Goal: Task Accomplishment & Management: Use online tool/utility

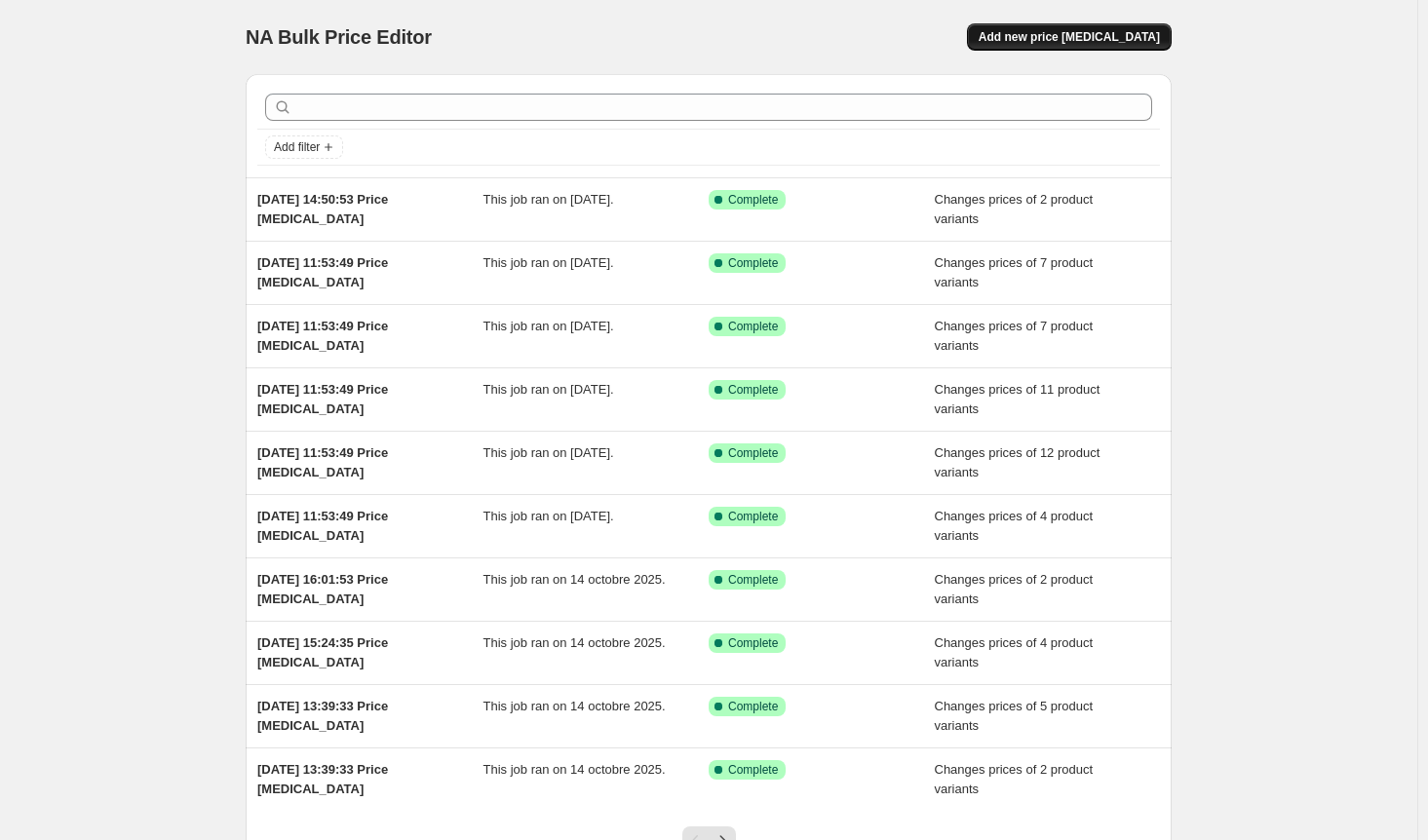
click at [1108, 36] on span "Add new price [MEDICAL_DATA]" at bounding box center [1068, 37] width 181 height 16
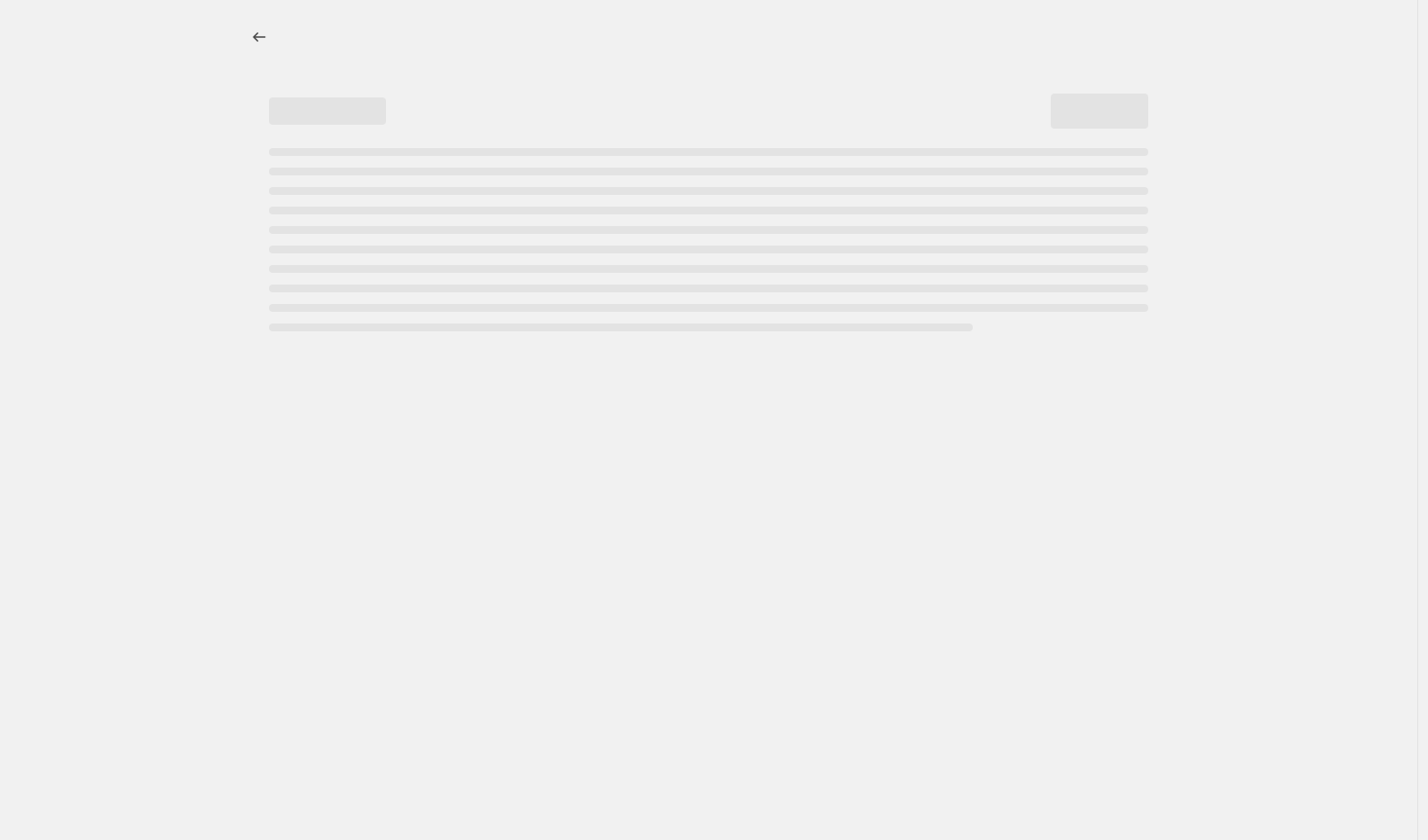
select select "percentage"
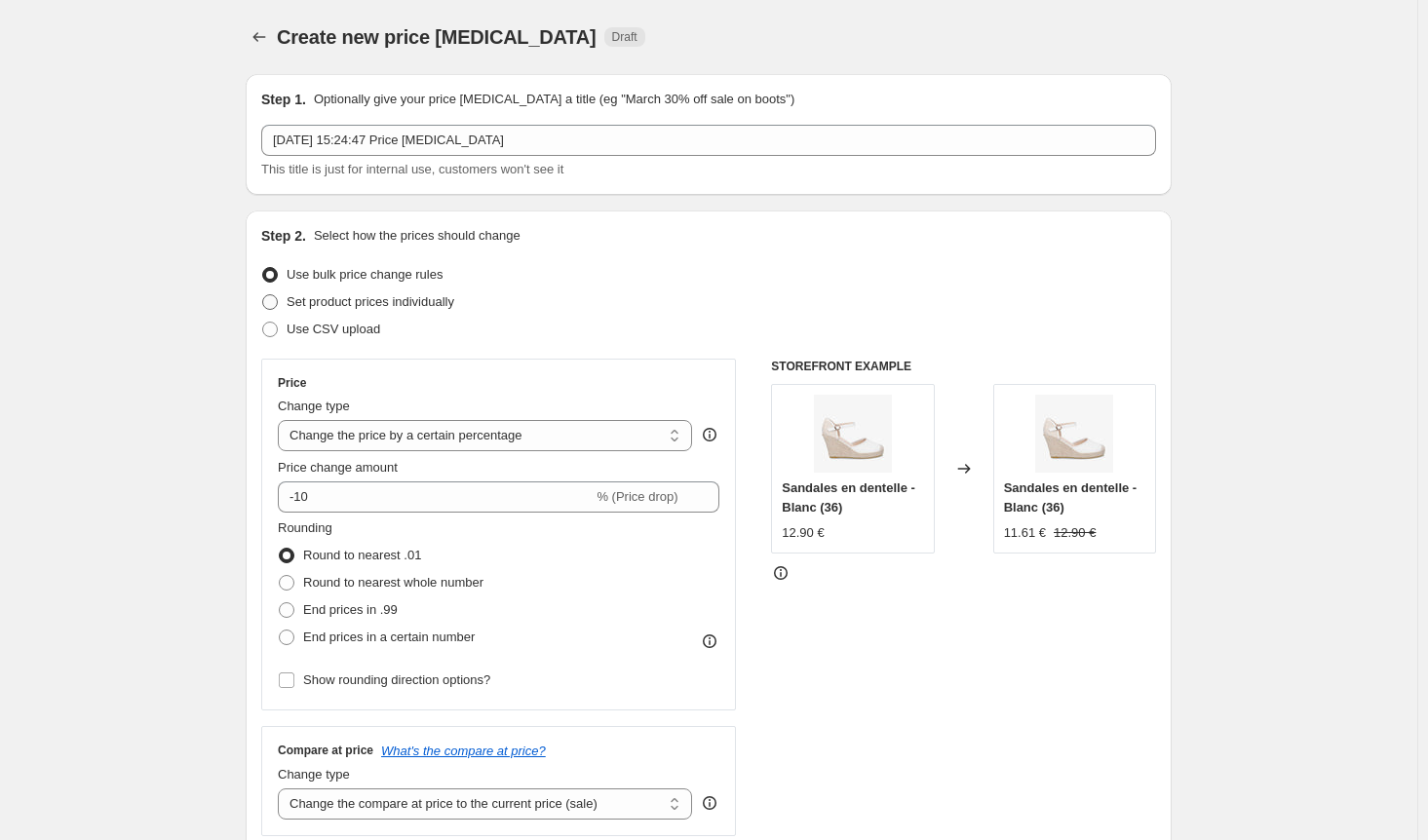
click at [349, 300] on span "Set product prices individually" at bounding box center [371, 302] width 168 height 15
click at [263, 295] on input "Set product prices individually" at bounding box center [262, 295] width 1 height 1
radio input "true"
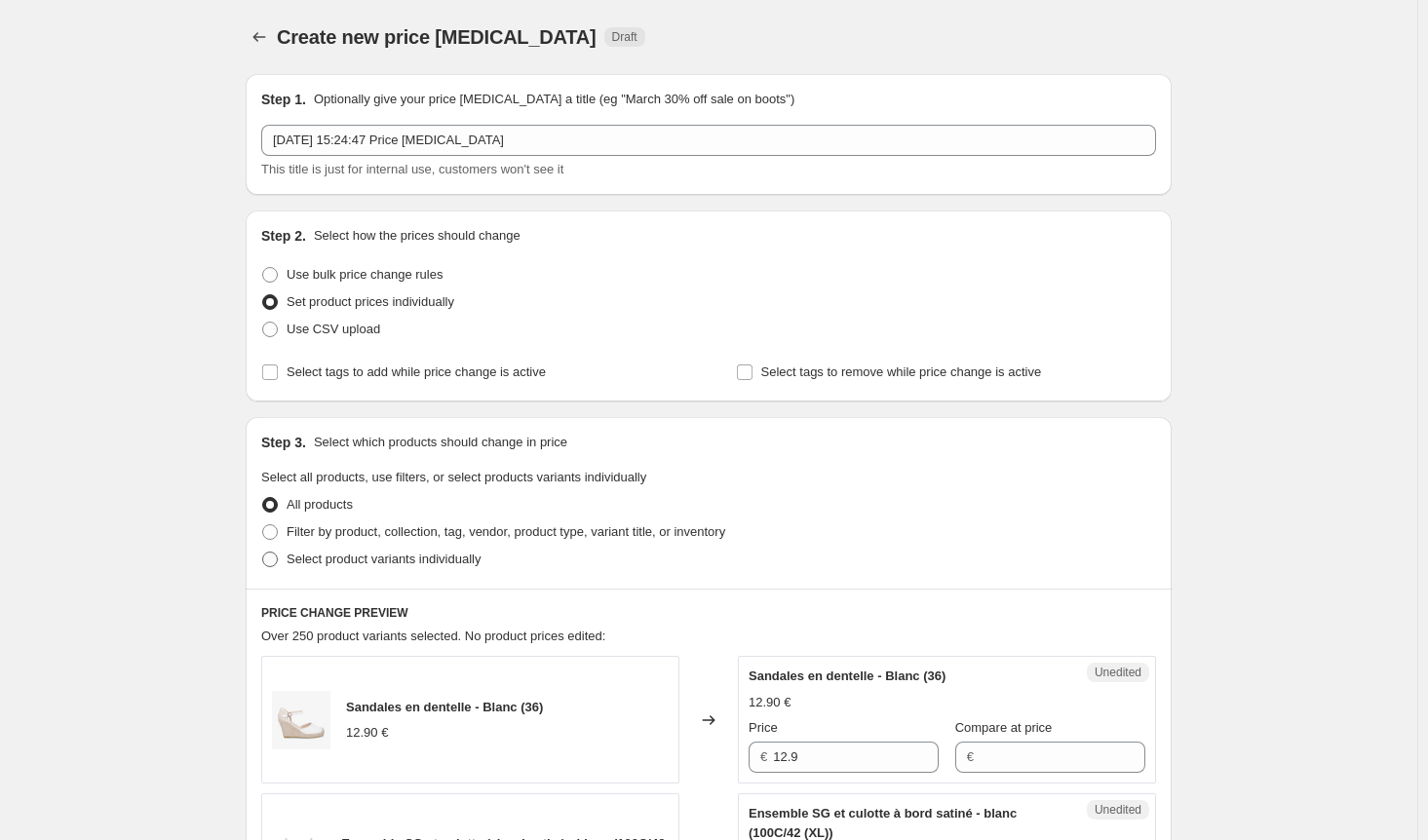
click at [279, 560] on span at bounding box center [270, 559] width 18 height 18
click at [263, 552] on input "Select product variants individually" at bounding box center [262, 551] width 1 height 1
radio input "true"
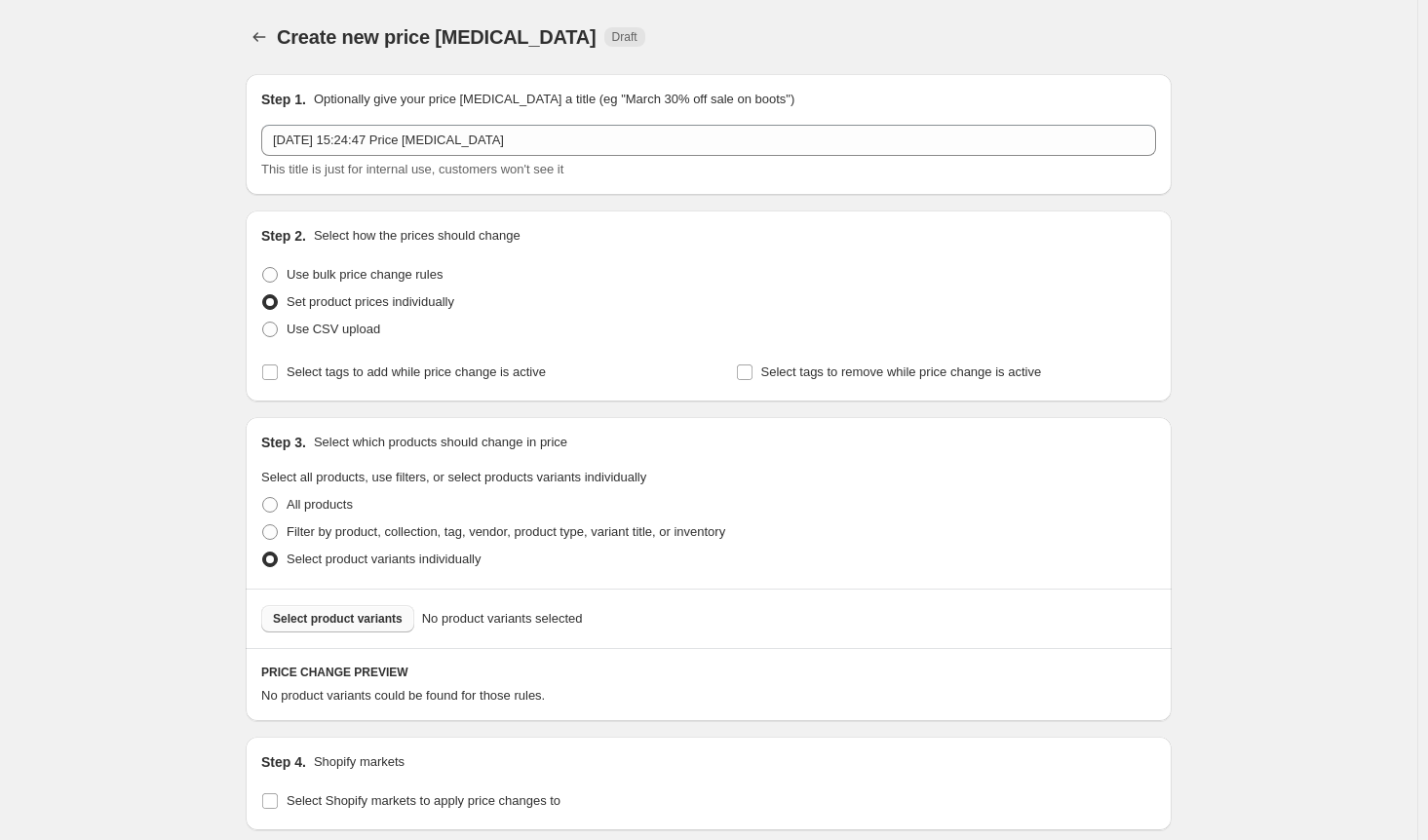
click at [337, 622] on span "Select product variants" at bounding box center [338, 618] width 130 height 16
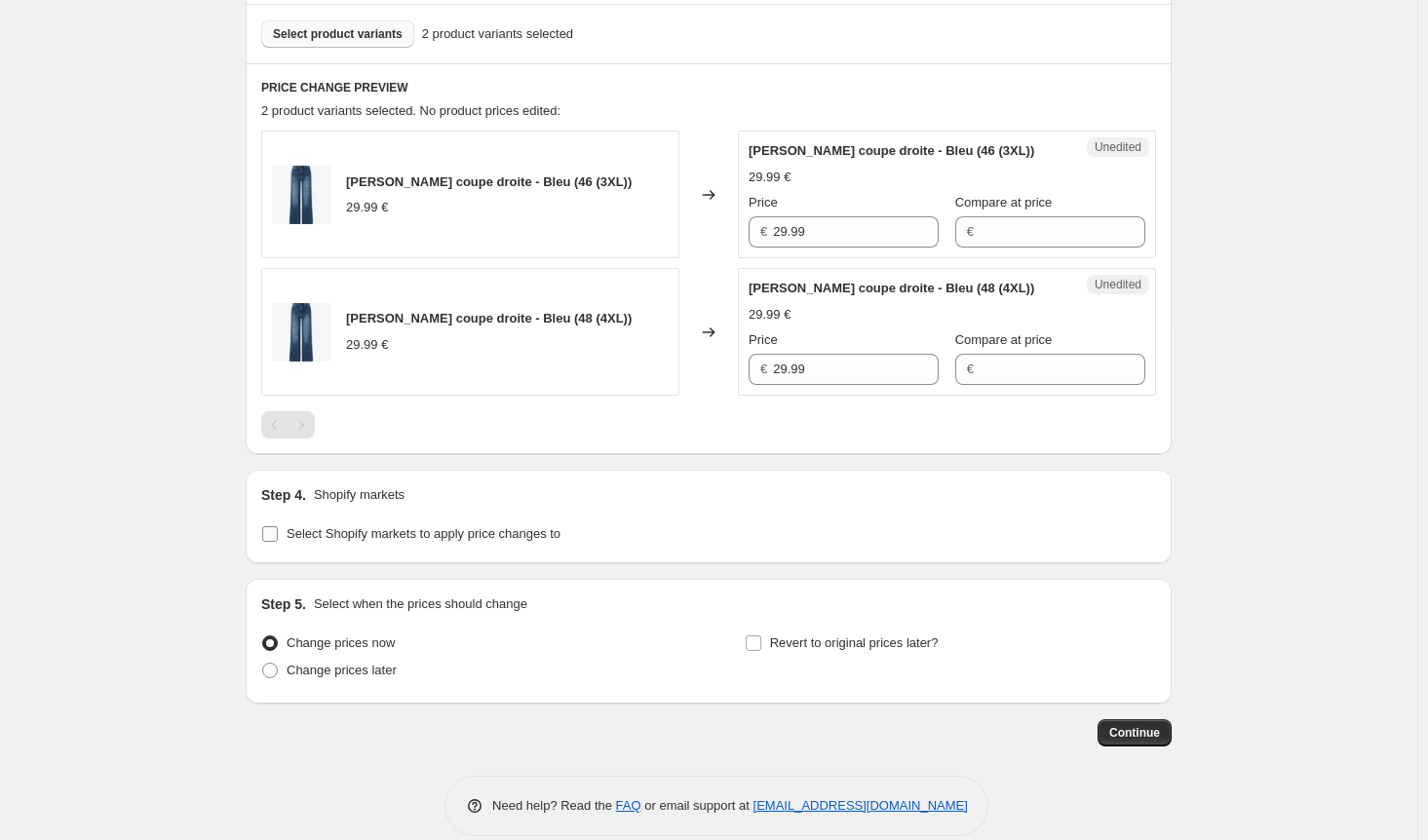
scroll to position [606, 0]
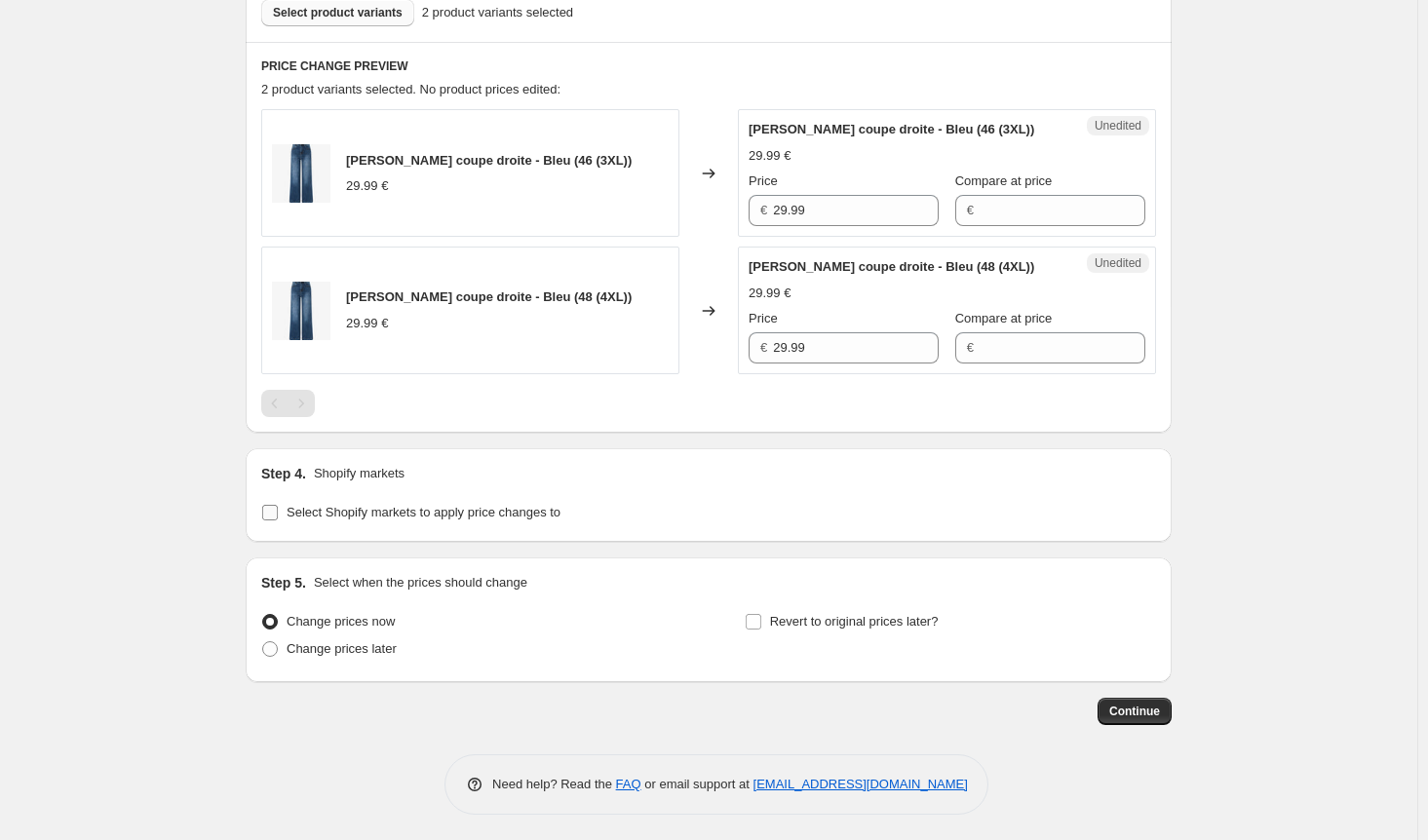
click at [276, 507] on input "Select Shopify markets to apply price changes to" at bounding box center [270, 512] width 16 height 16
checkbox input "true"
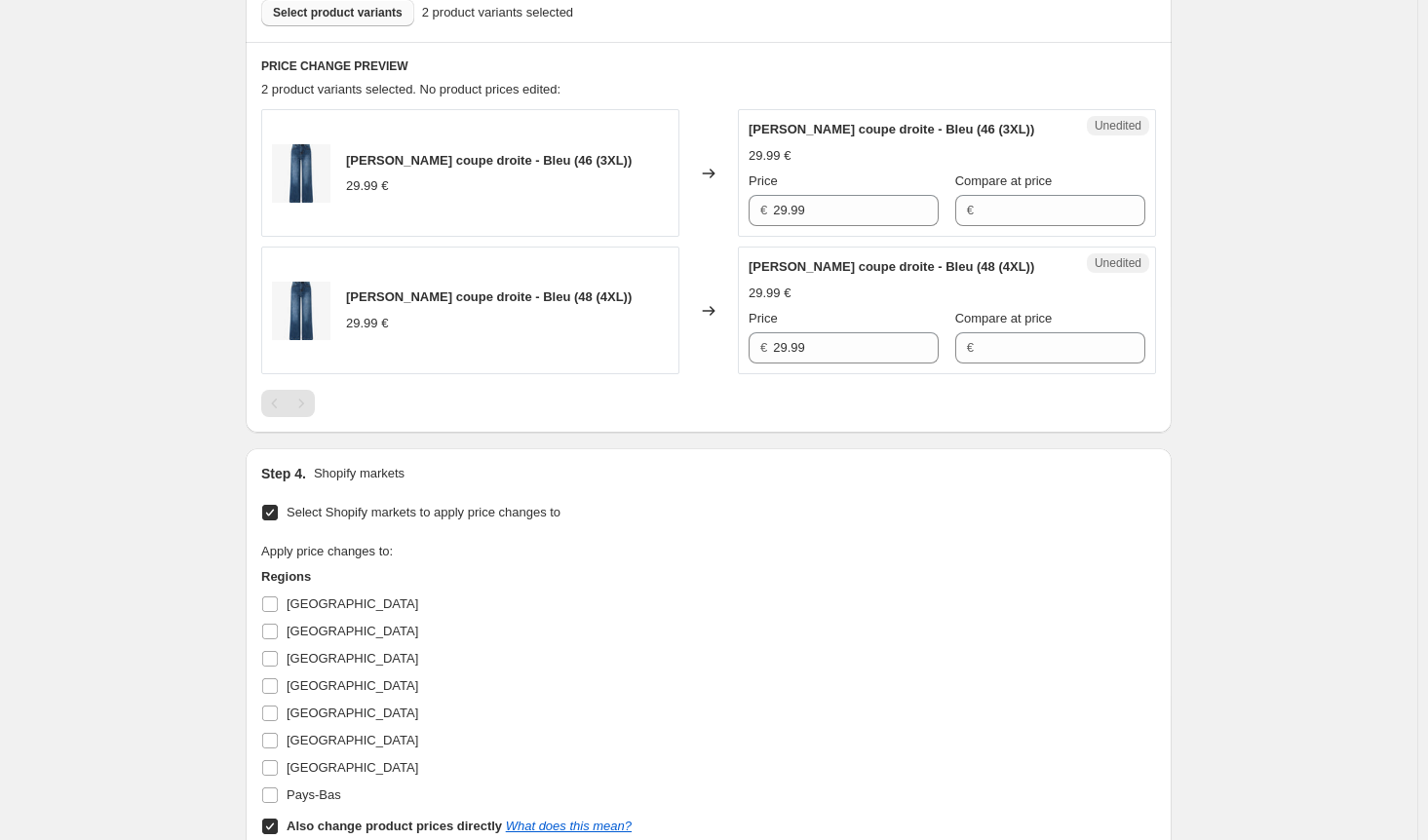
scroll to position [955, 0]
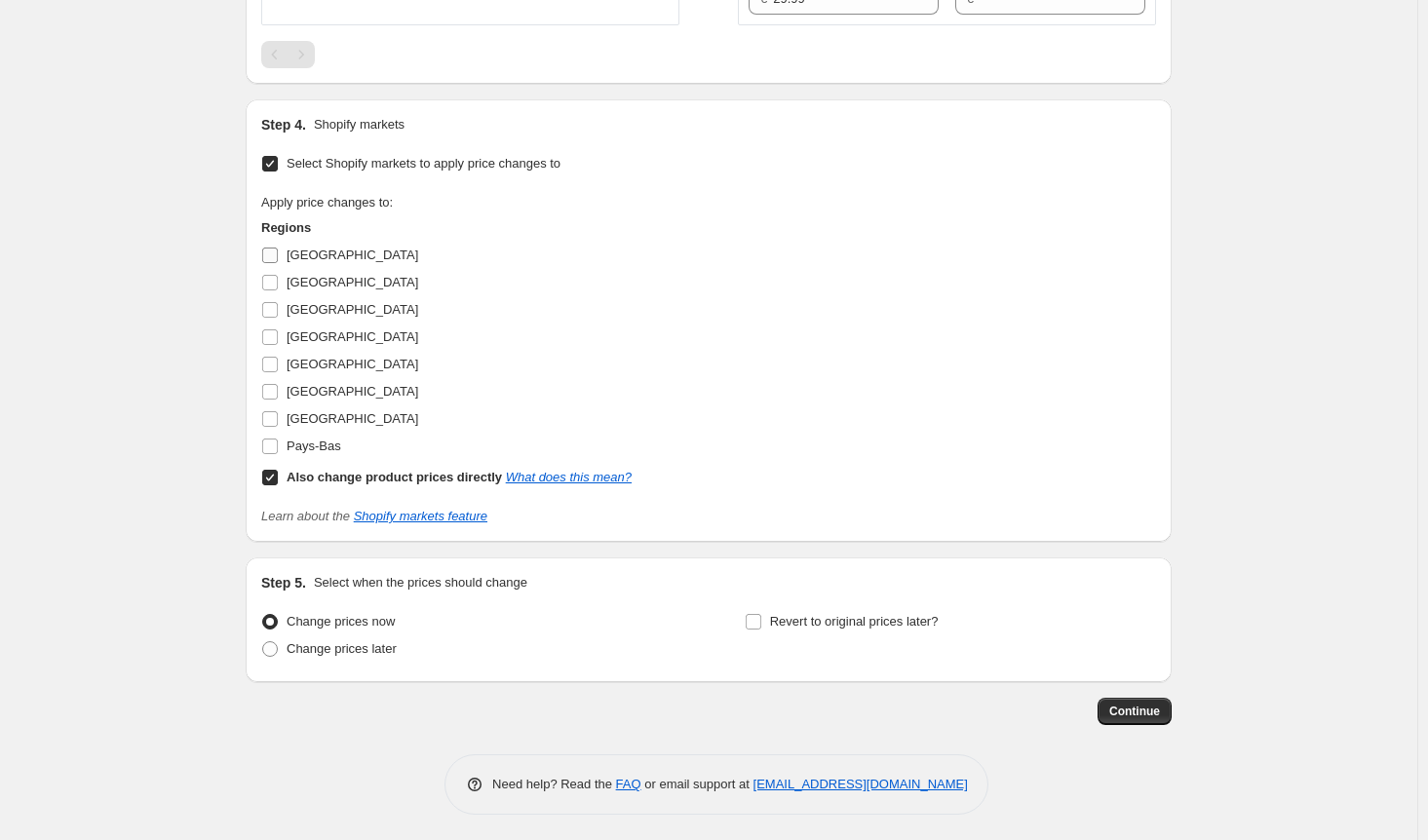
click at [273, 251] on input "[GEOGRAPHIC_DATA]" at bounding box center [270, 256] width 16 height 16
checkbox input "true"
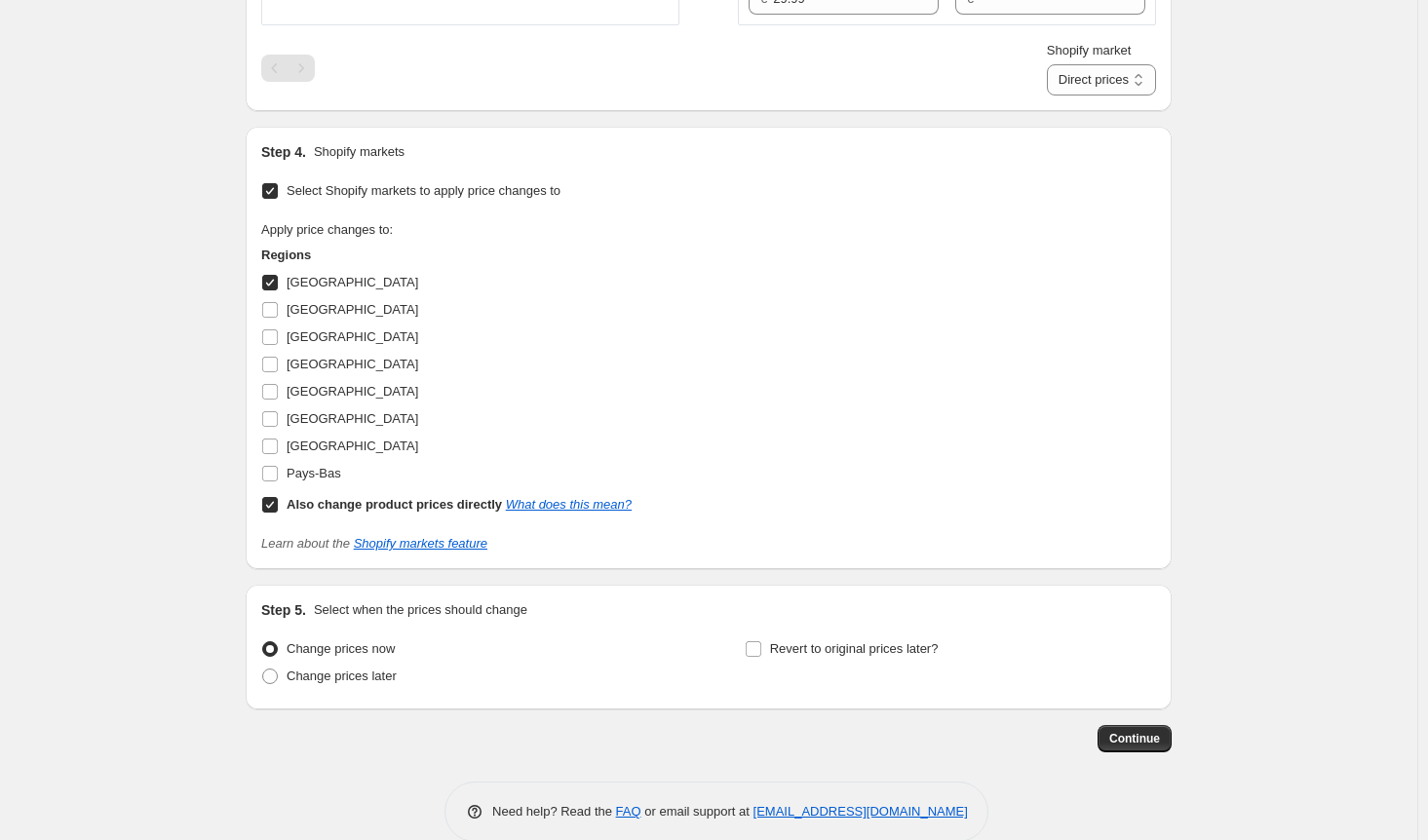
click at [273, 500] on input "Also change product prices directly What does this mean?" at bounding box center [270, 504] width 16 height 16
checkbox input "false"
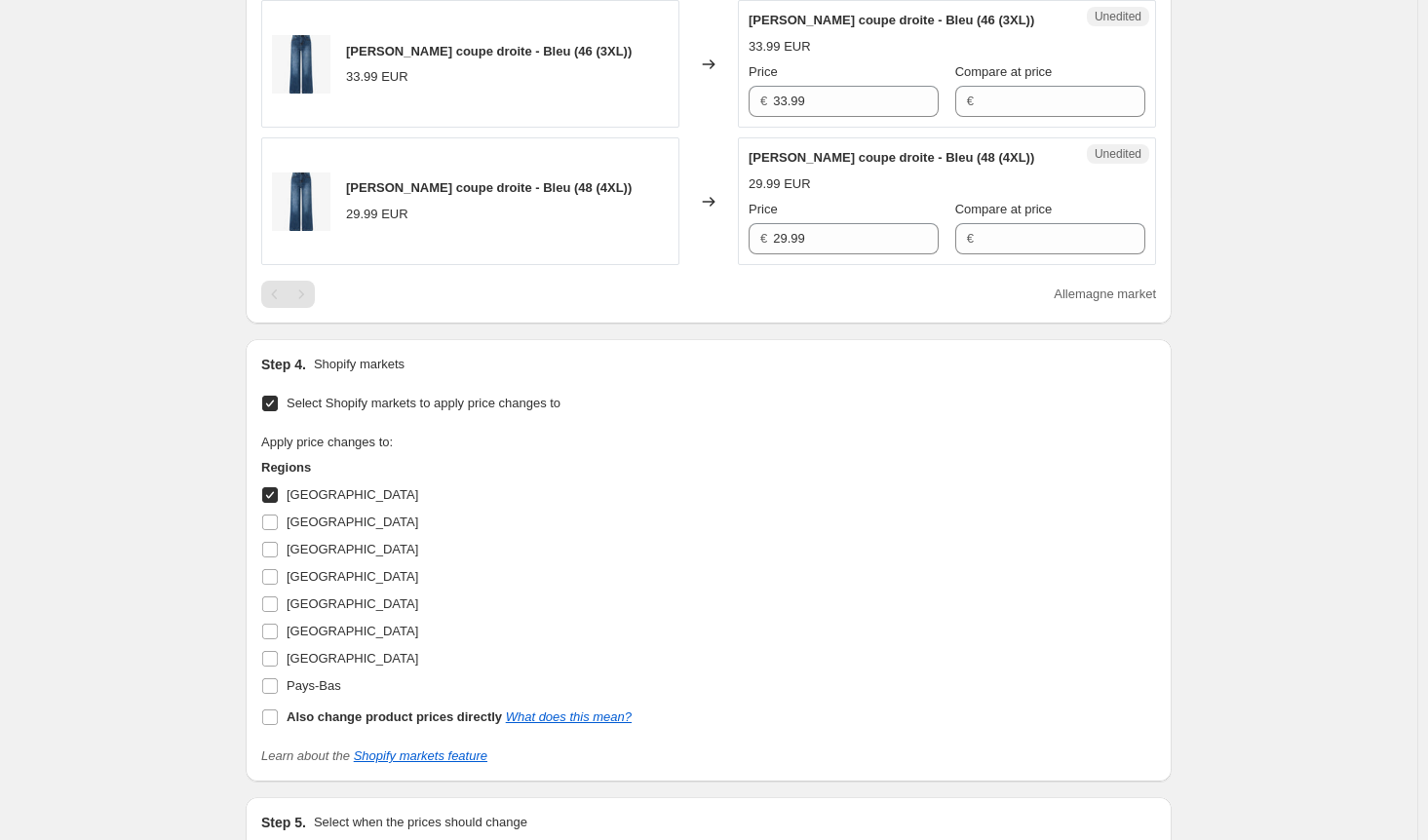
scroll to position [565, 0]
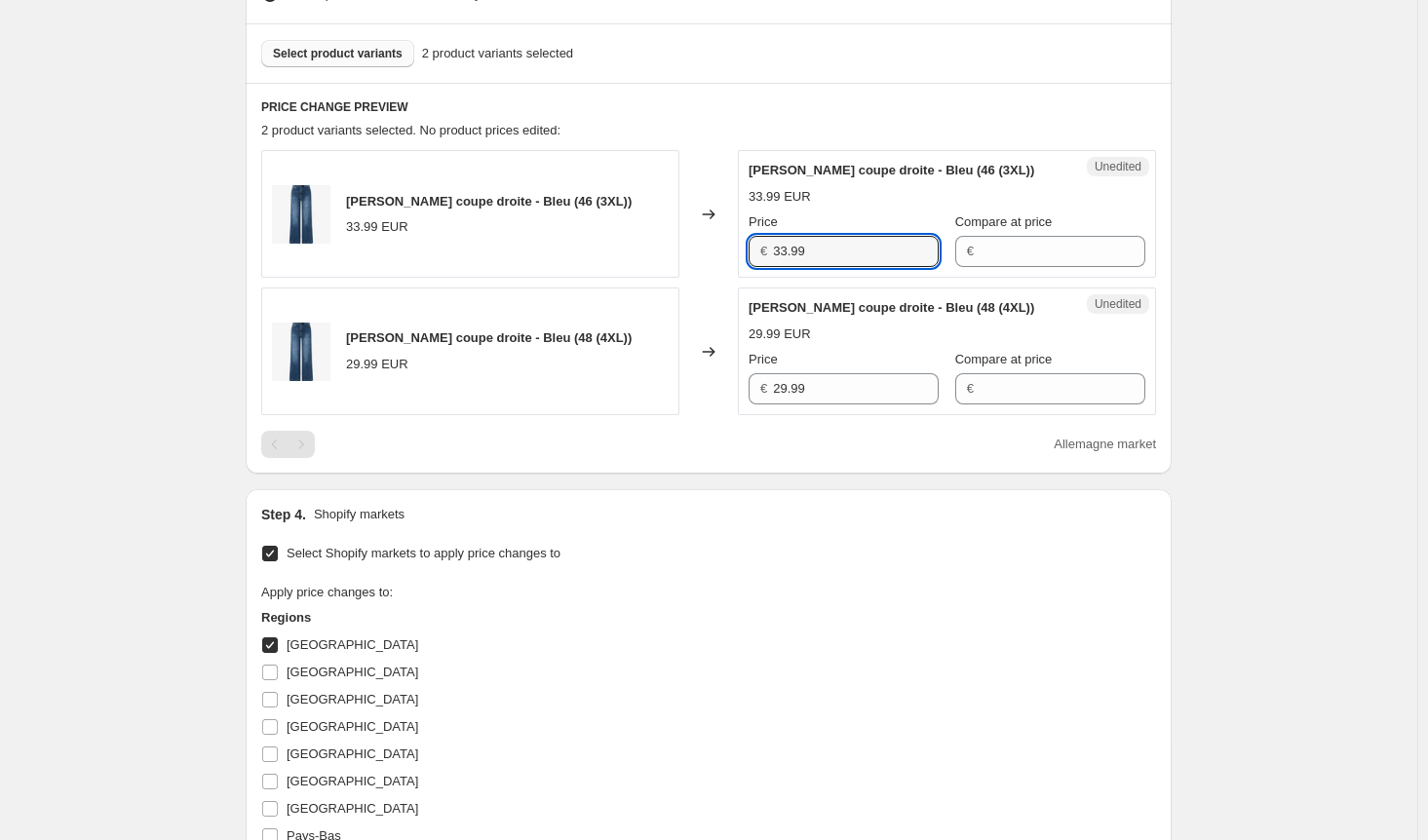
drag, startPoint x: 842, startPoint y: 255, endPoint x: 666, endPoint y: 250, distance: 176.1
click at [666, 250] on div "[PERSON_NAME] délavé coupe droite - Bleu (46 (3XL)) 33.99 EUR Changed to Unedit…" at bounding box center [708, 214] width 894 height 128
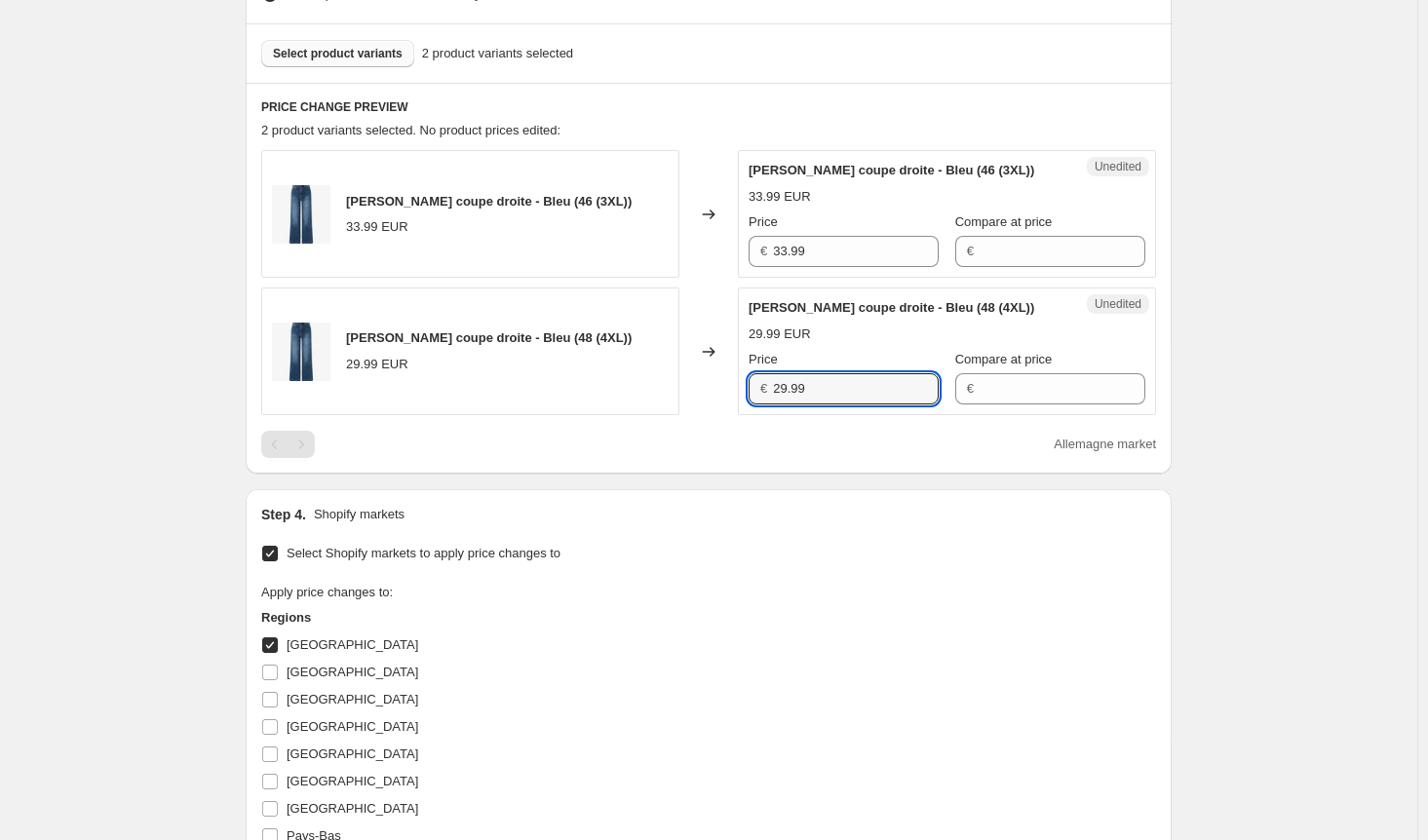
drag, startPoint x: 857, startPoint y: 385, endPoint x: 684, endPoint y: 385, distance: 173.0
click at [685, 385] on div "[PERSON_NAME] coupe droite - Bleu (48 (4XL)) 29.99 EUR Changed to Unedited [PER…" at bounding box center [708, 352] width 894 height 128
paste input "33"
type input "33.99"
click at [800, 611] on div "Apply price changes to: Regions [GEOGRAPHIC_DATA] [GEOGRAPHIC_DATA] [GEOGRAPHIC…" at bounding box center [708, 731] width 894 height 298
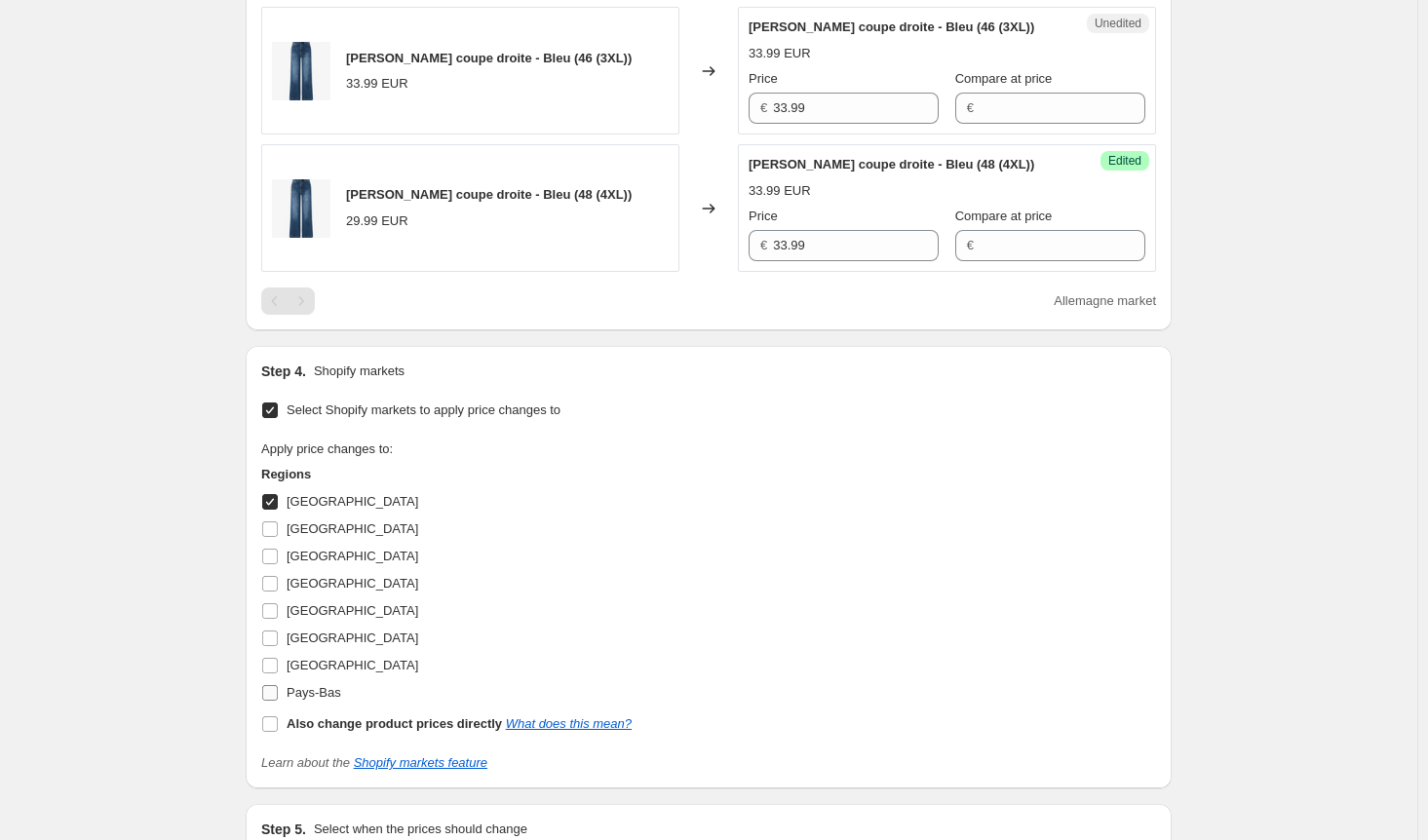
scroll to position [857, 0]
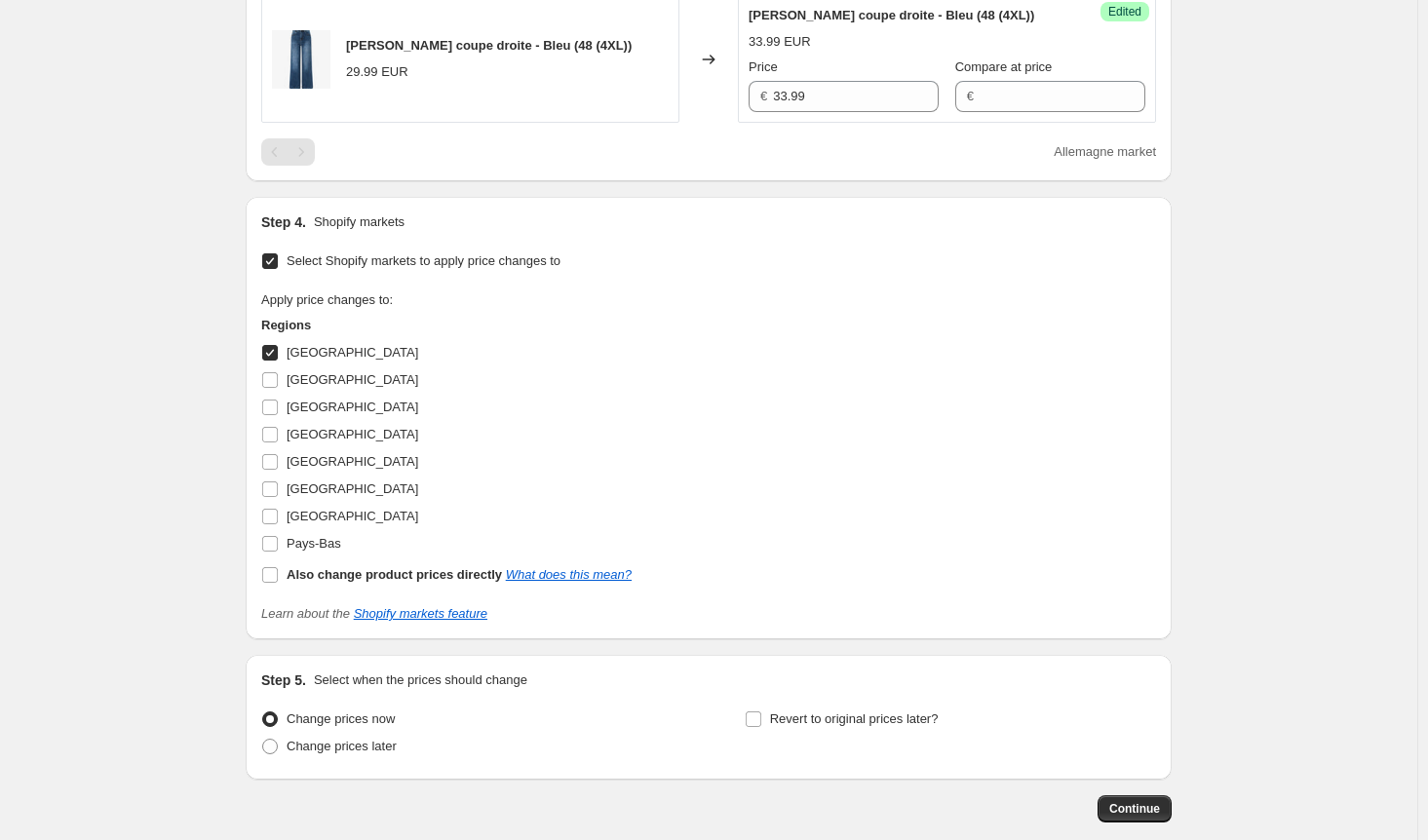
click at [270, 352] on input "[GEOGRAPHIC_DATA]" at bounding box center [270, 353] width 16 height 16
checkbox input "false"
click at [278, 383] on input "[GEOGRAPHIC_DATA]" at bounding box center [270, 381] width 16 height 16
checkbox input "true"
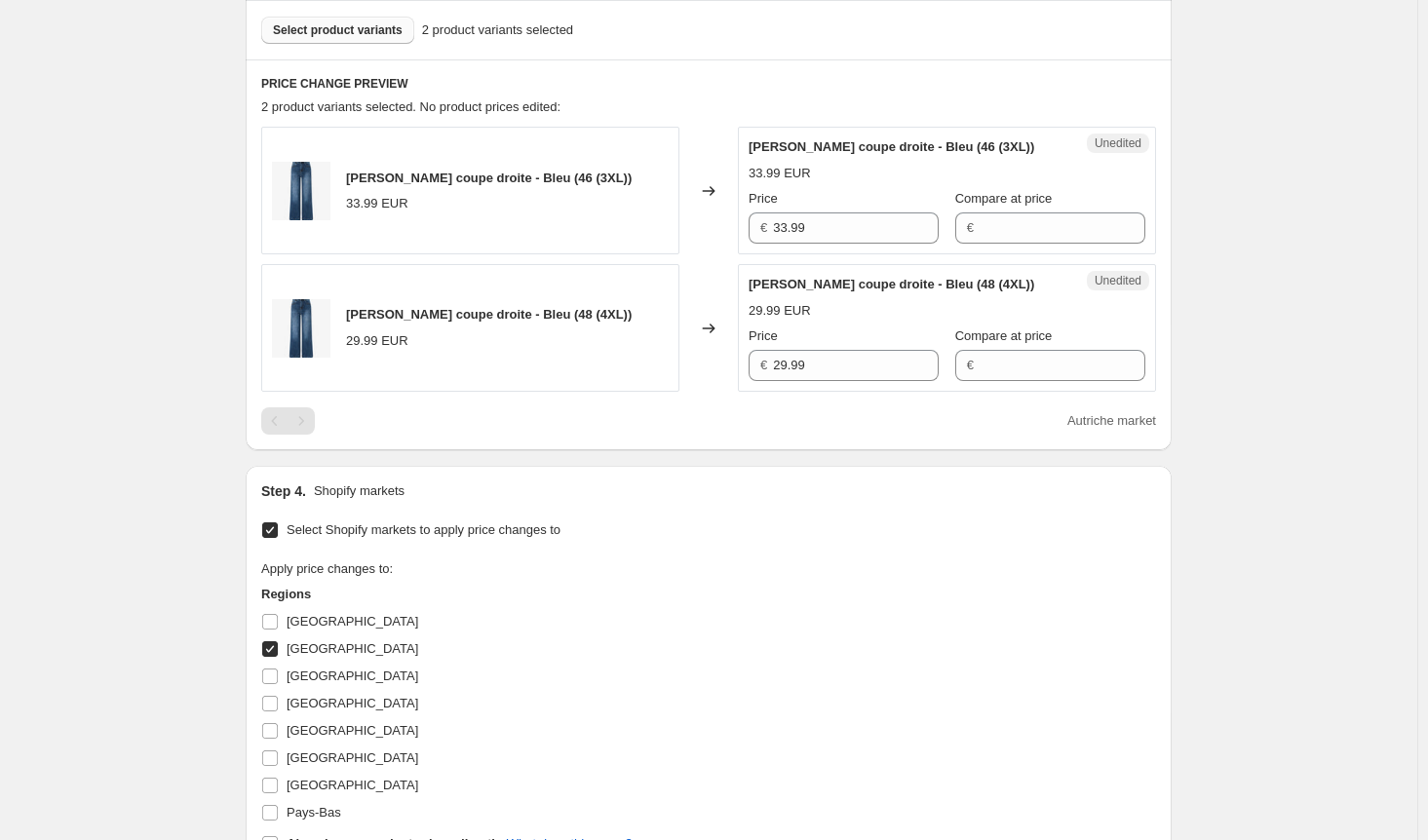
scroll to position [565, 0]
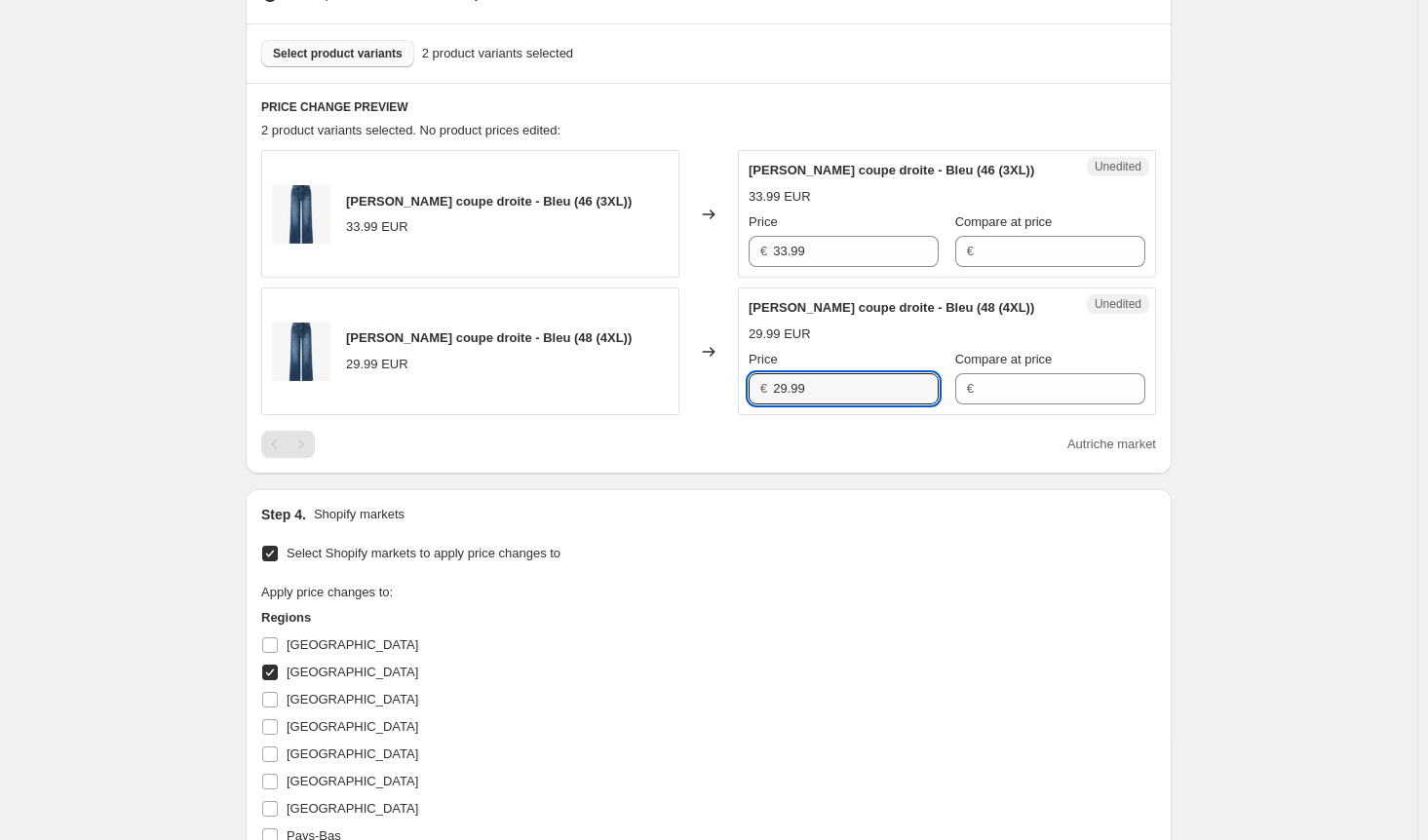
click at [654, 391] on div "[PERSON_NAME] coupe droite - Bleu (48 (4XL)) 29.99 EUR Changed to Unedited [PER…" at bounding box center [708, 352] width 894 height 128
paste input "33"
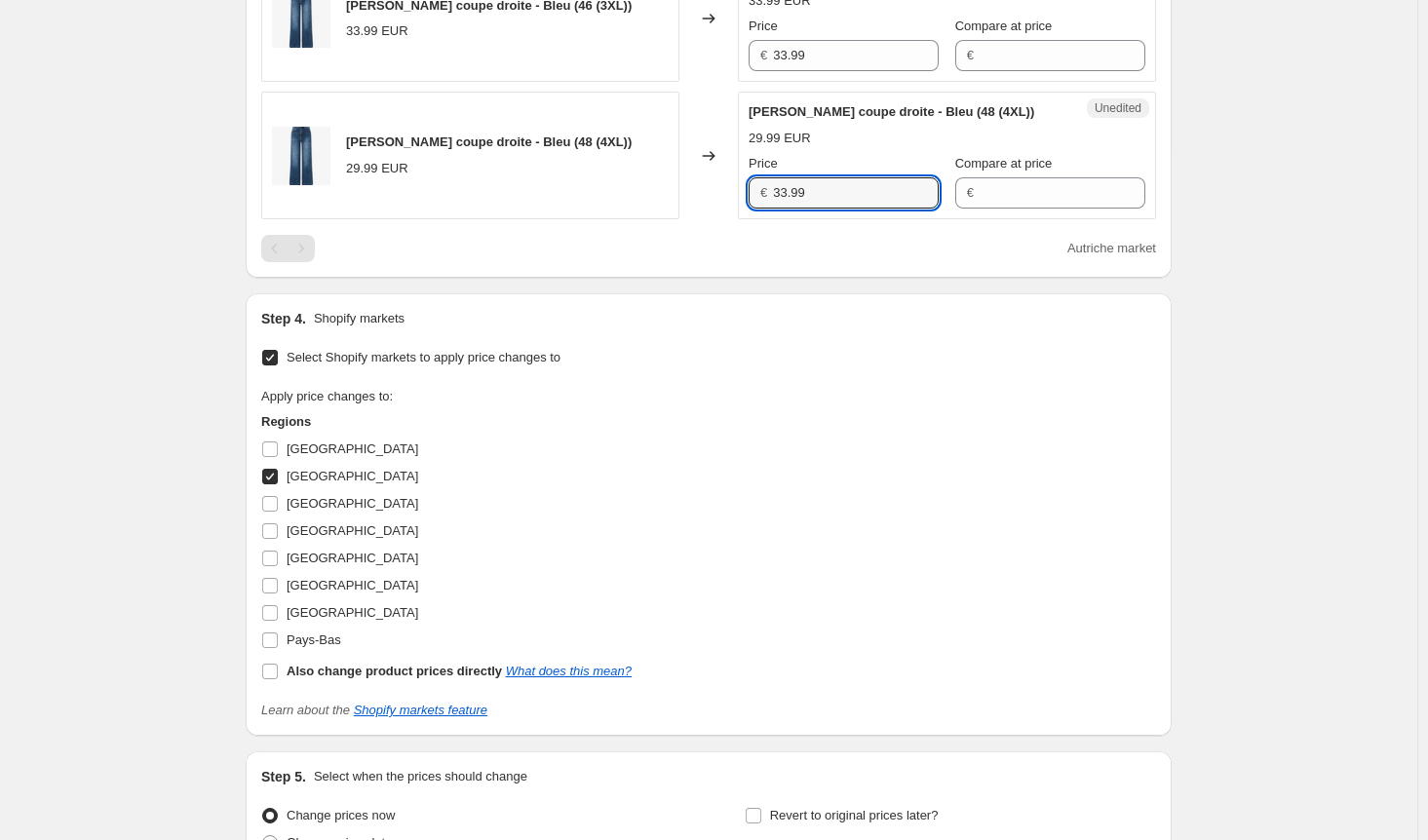
scroll to position [955, 0]
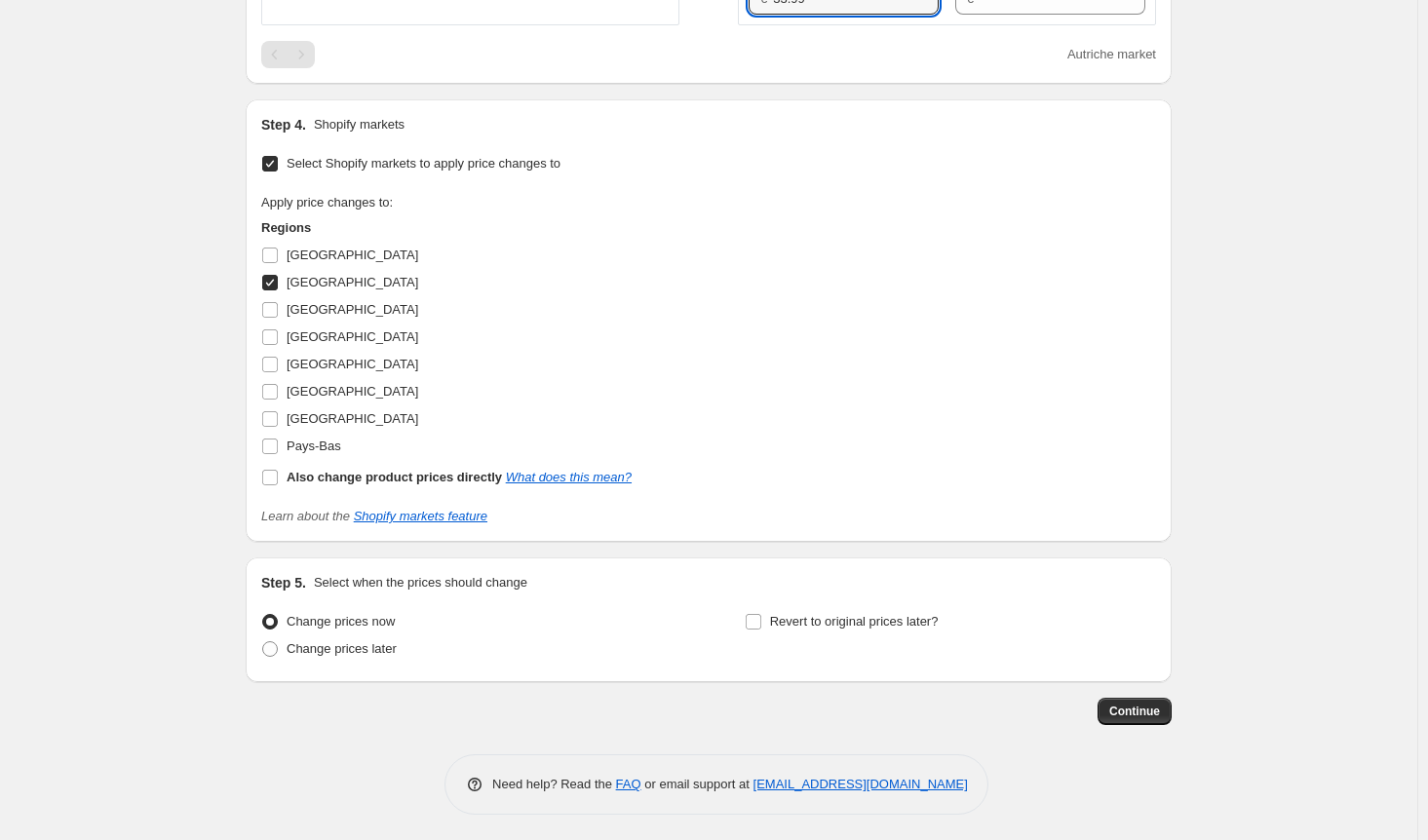
type input "33.99"
click at [278, 276] on input "[GEOGRAPHIC_DATA]" at bounding box center [270, 283] width 16 height 16
checkbox input "false"
click at [278, 448] on input "Pays-Bas" at bounding box center [270, 446] width 16 height 16
checkbox input "true"
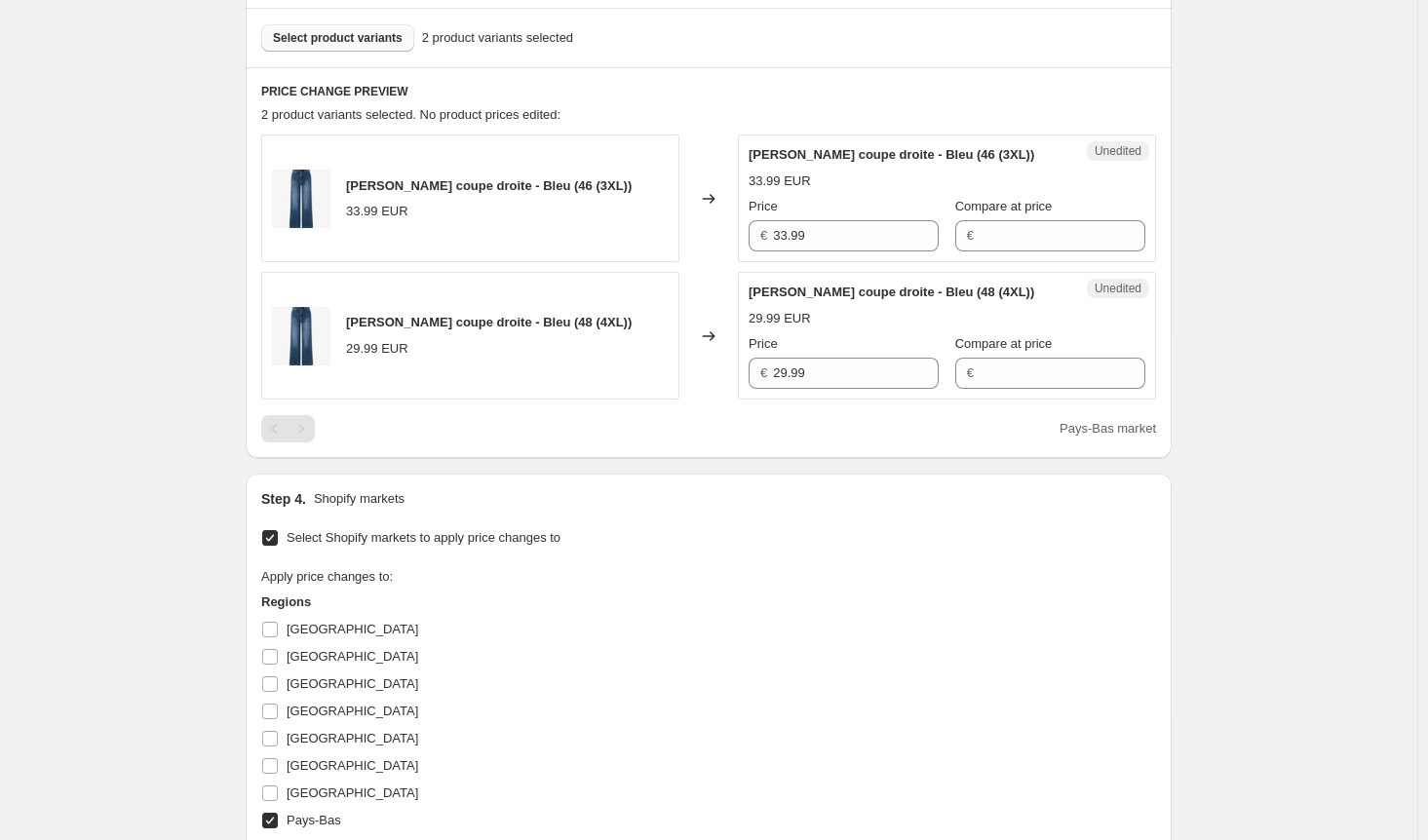
scroll to position [565, 0]
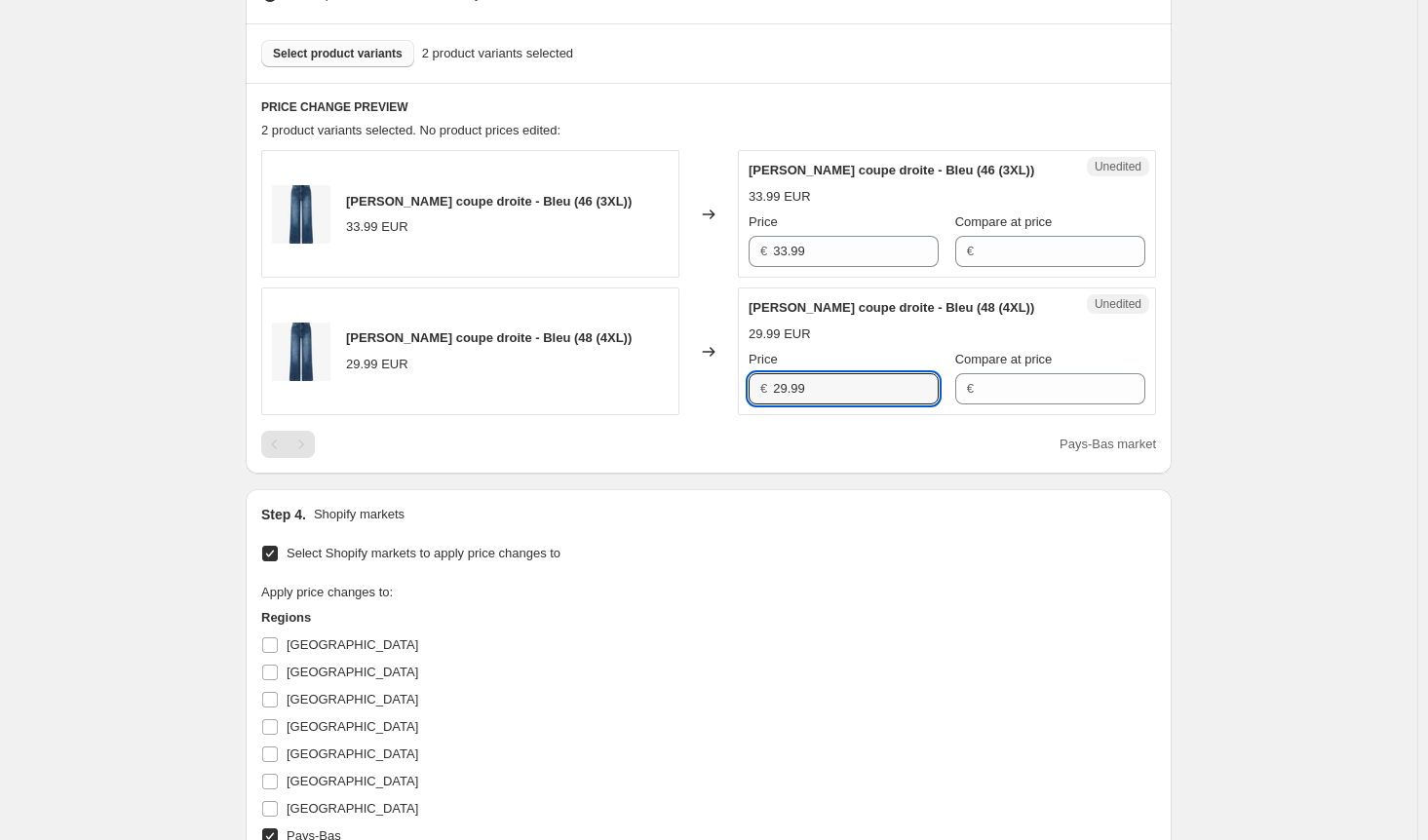
drag, startPoint x: 824, startPoint y: 381, endPoint x: 694, endPoint y: 389, distance: 130.2
click at [694, 389] on div "[PERSON_NAME] coupe droite - Bleu (48 (4XL)) 29.99 EUR Changed to Unedited [PER…" at bounding box center [708, 352] width 894 height 128
paste input "33"
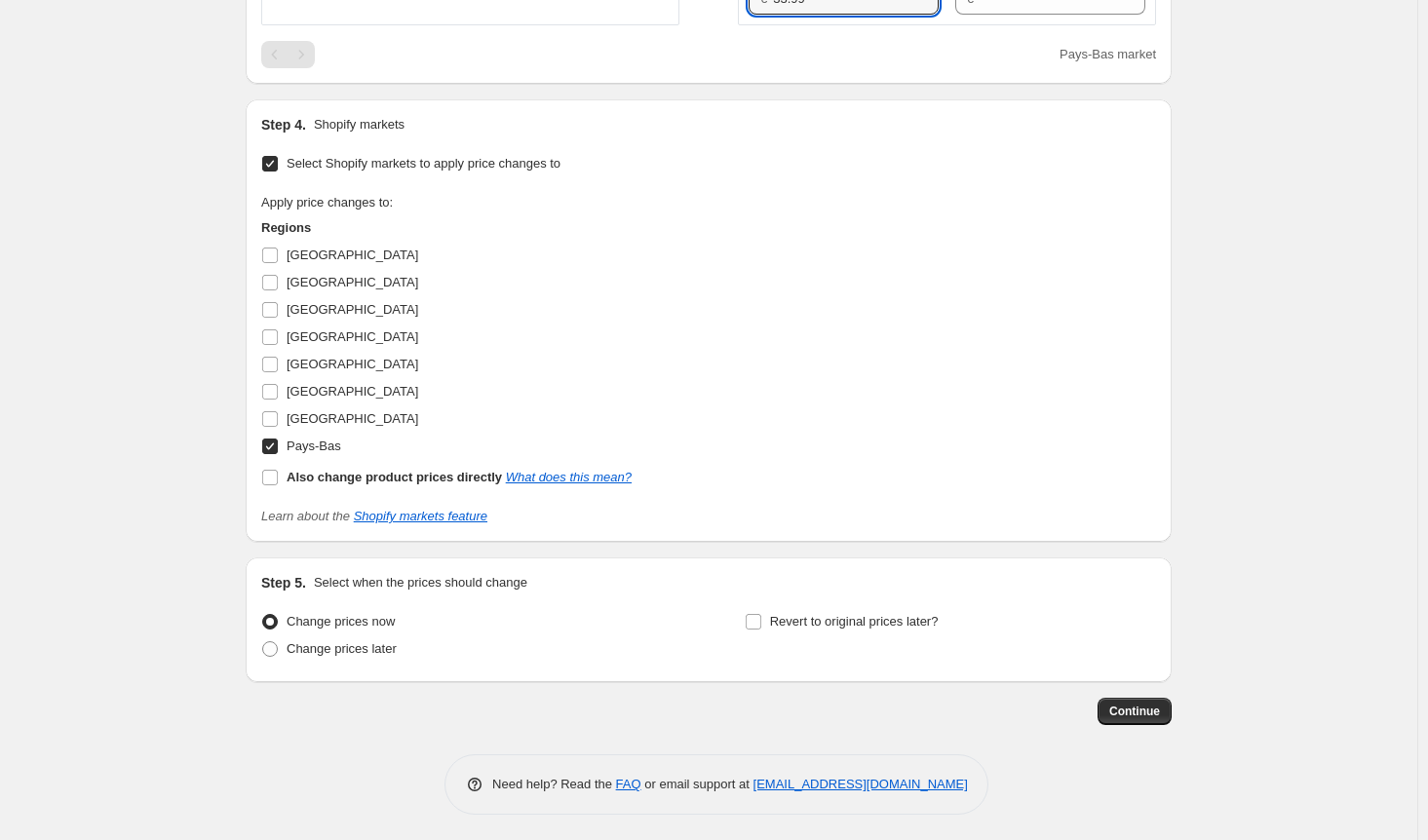
scroll to position [955, 0]
type input "33.99"
click at [270, 444] on input "Pays-Bas" at bounding box center [270, 446] width 16 height 16
checkbox input "false"
click at [277, 391] on input "[GEOGRAPHIC_DATA]" at bounding box center [270, 392] width 16 height 16
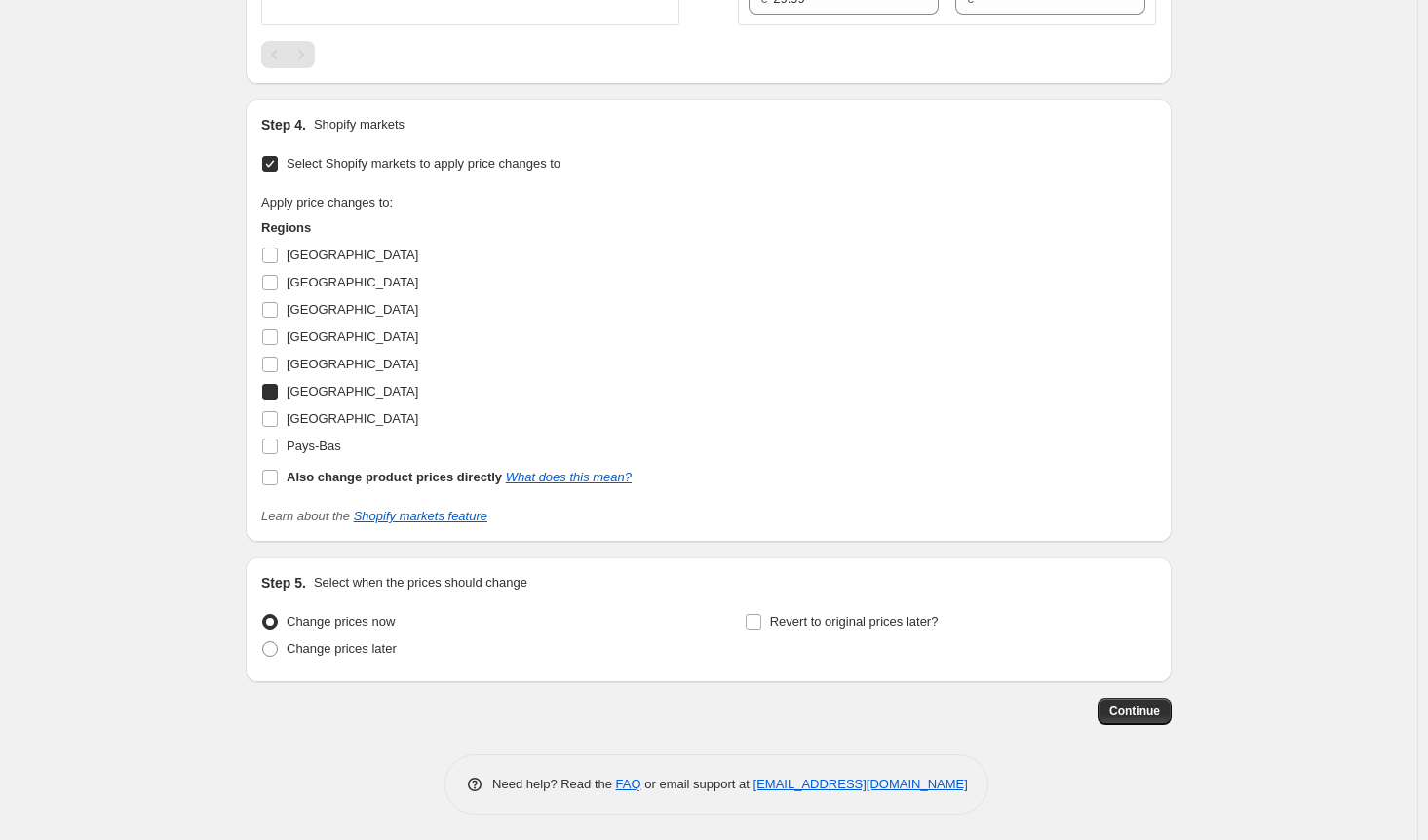
checkbox input "true"
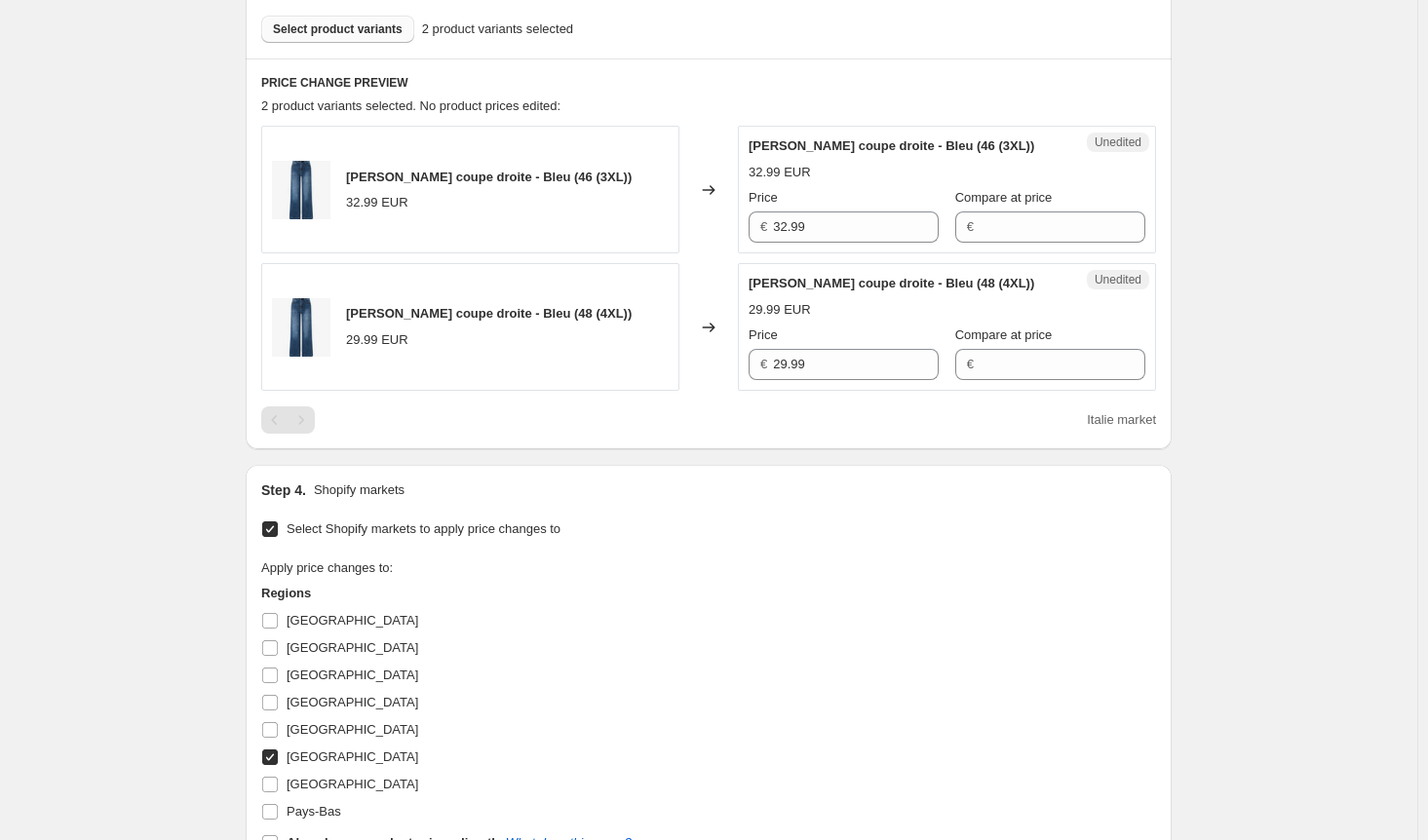
scroll to position [565, 0]
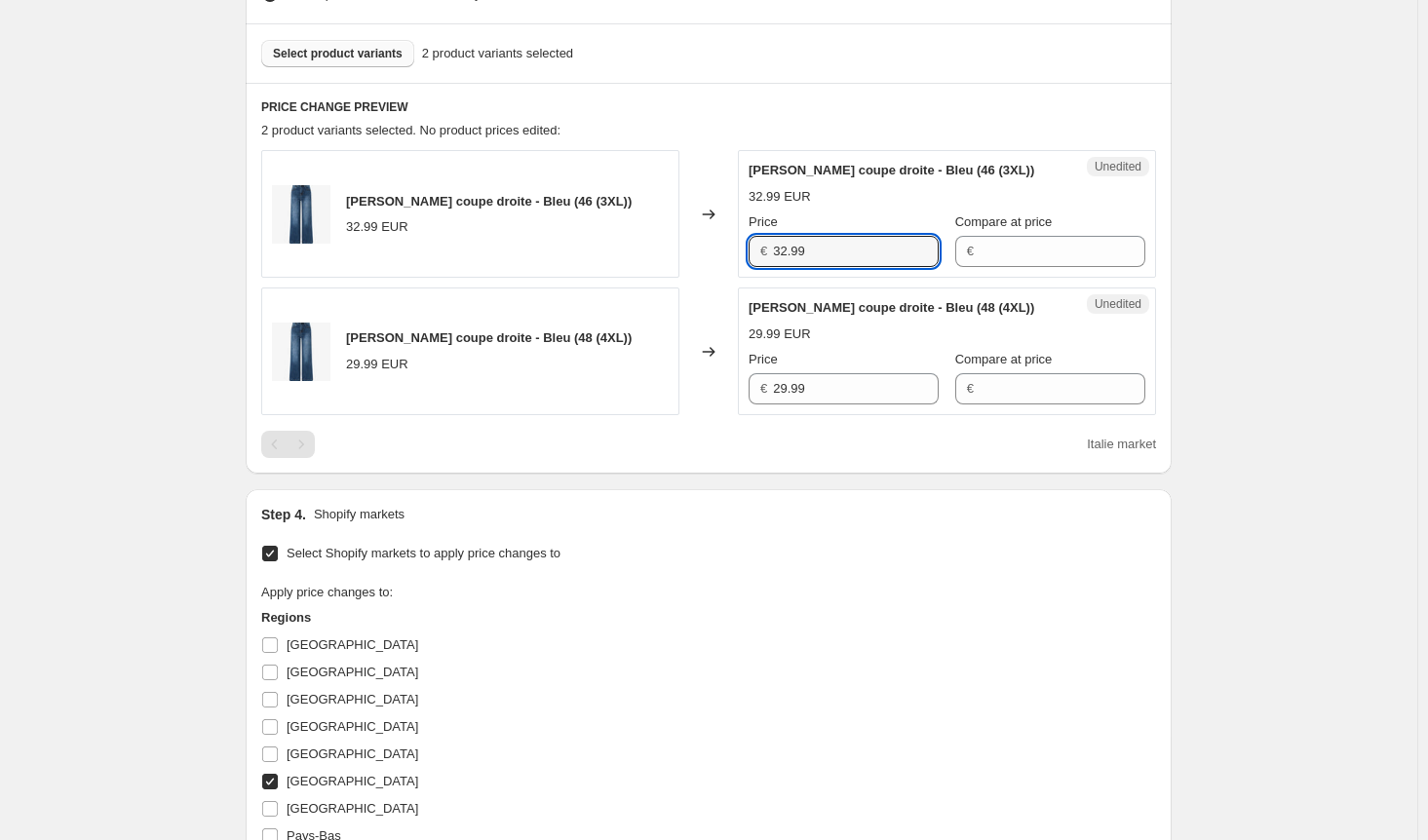
drag, startPoint x: 836, startPoint y: 245, endPoint x: 656, endPoint y: 267, distance: 181.3
click at [659, 264] on div "[PERSON_NAME] coupe droite - Bleu (46 (3XL)) 32.99 EUR Changed to Unedited [PER…" at bounding box center [708, 214] width 894 height 128
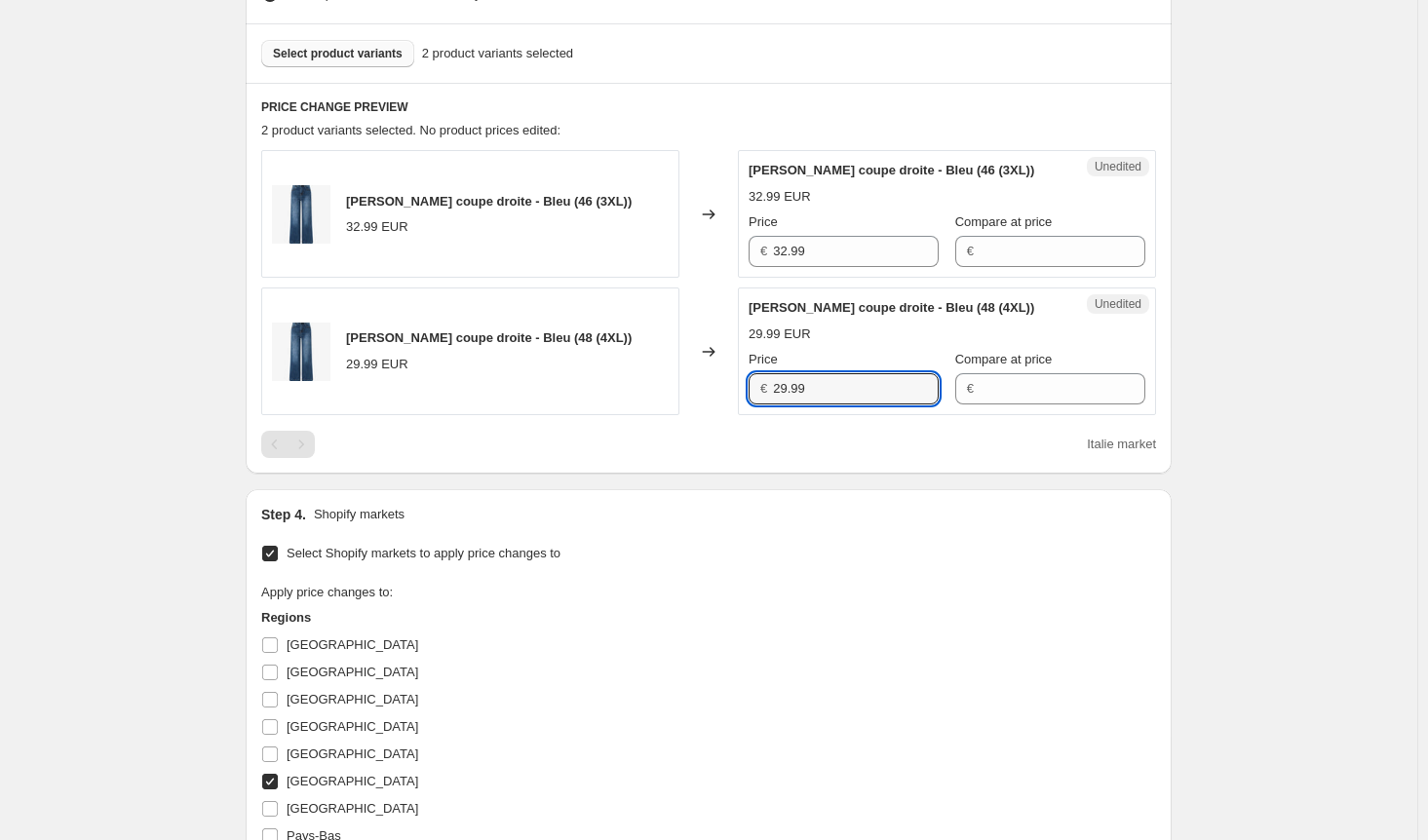
drag, startPoint x: 762, startPoint y: 390, endPoint x: 736, endPoint y: 390, distance: 26.0
click at [736, 390] on div "[PERSON_NAME] coupe droite - Bleu (48 (4XL)) 29.99 EUR Changed to Unedited [PER…" at bounding box center [708, 352] width 894 height 128
paste input "32"
type input "32.99"
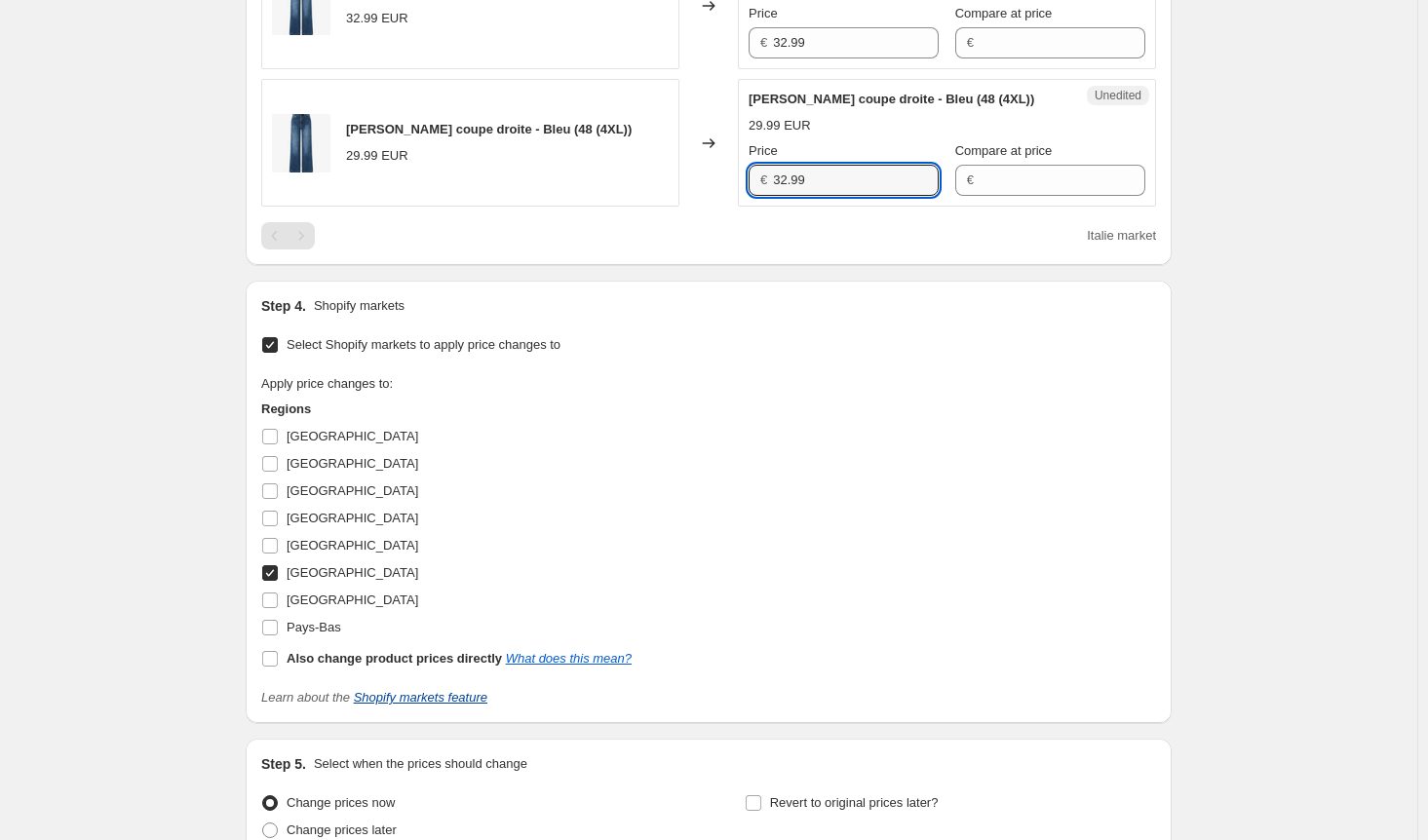
scroll to position [955, 0]
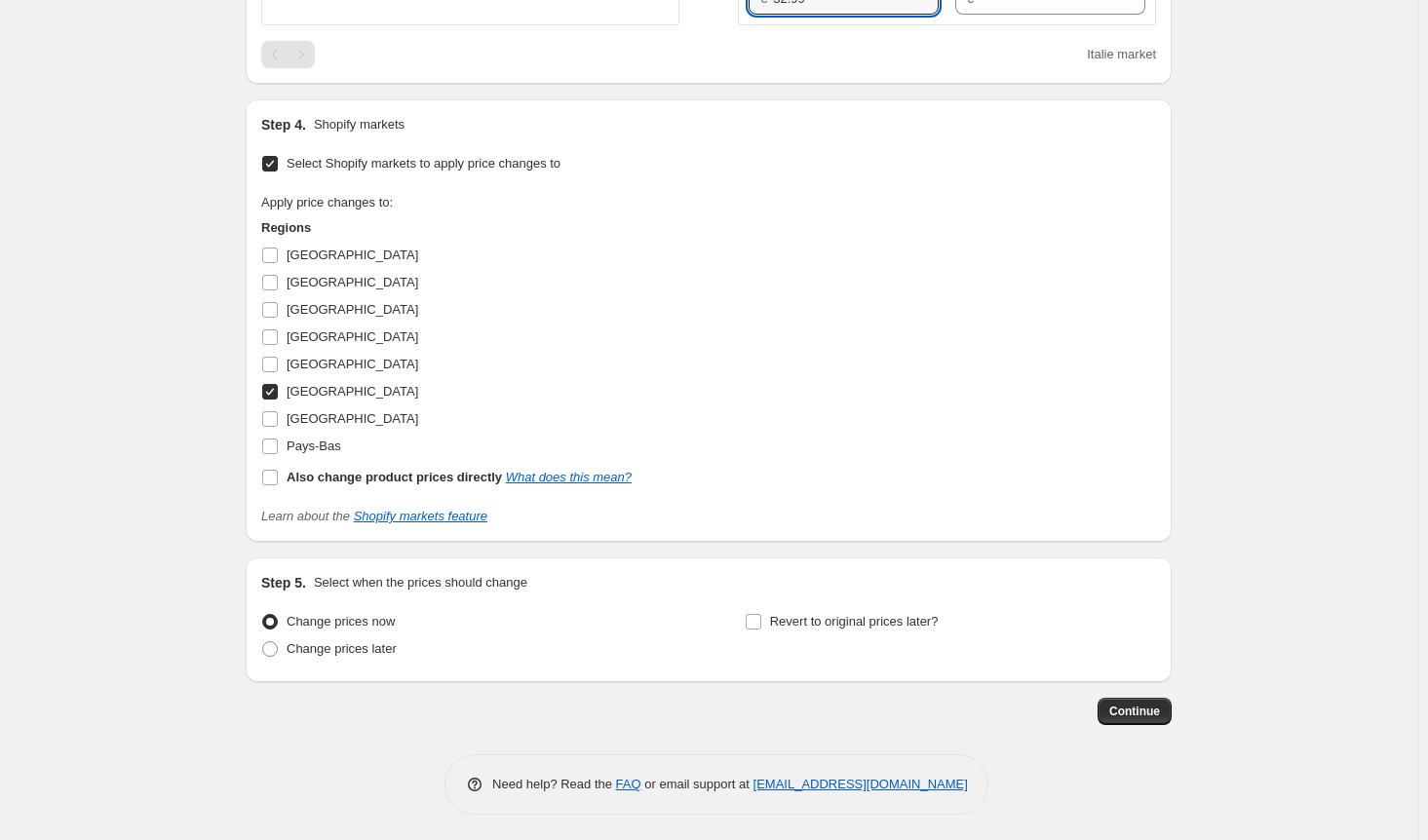
click at [275, 387] on input "[GEOGRAPHIC_DATA]" at bounding box center [270, 392] width 16 height 16
checkbox input "false"
click at [273, 414] on input "[GEOGRAPHIC_DATA]" at bounding box center [270, 420] width 16 height 16
checkbox input "true"
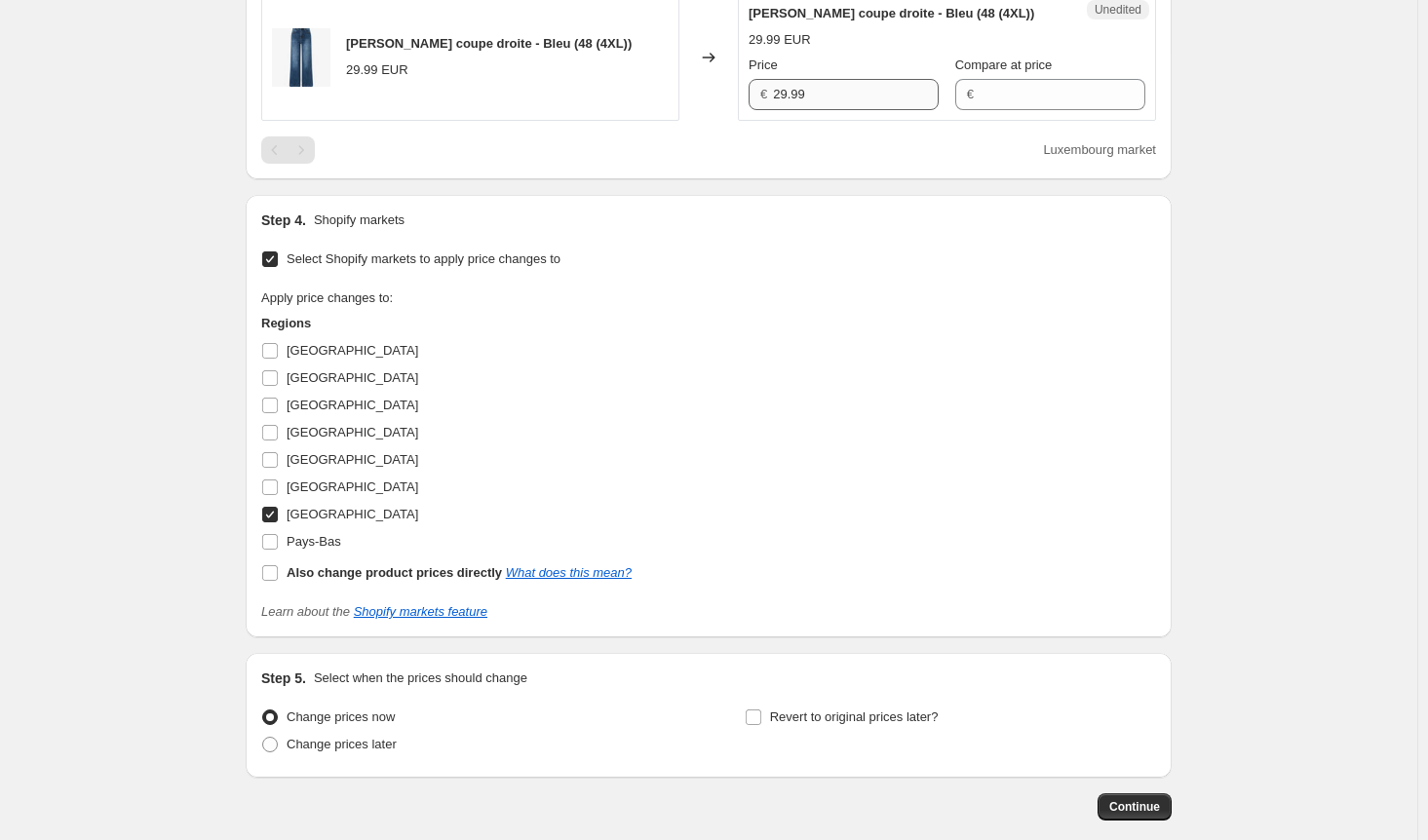
scroll to position [662, 0]
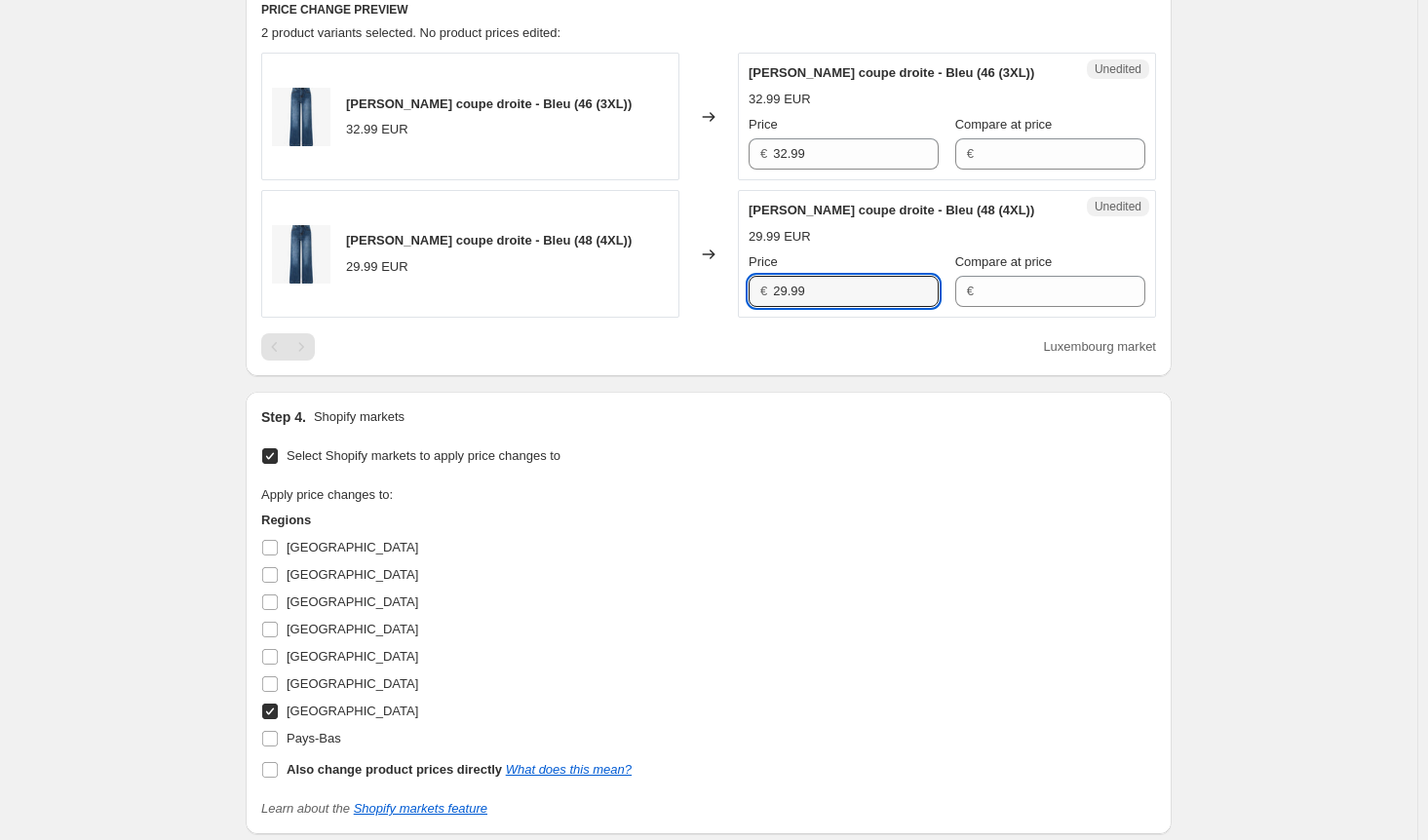
drag, startPoint x: 835, startPoint y: 296, endPoint x: 688, endPoint y: 290, distance: 147.1
click at [690, 290] on div "[PERSON_NAME] coupe droite - Bleu (48 (4XL)) 29.99 EUR Changed to Unedited [PER…" at bounding box center [708, 254] width 894 height 128
paste input "32"
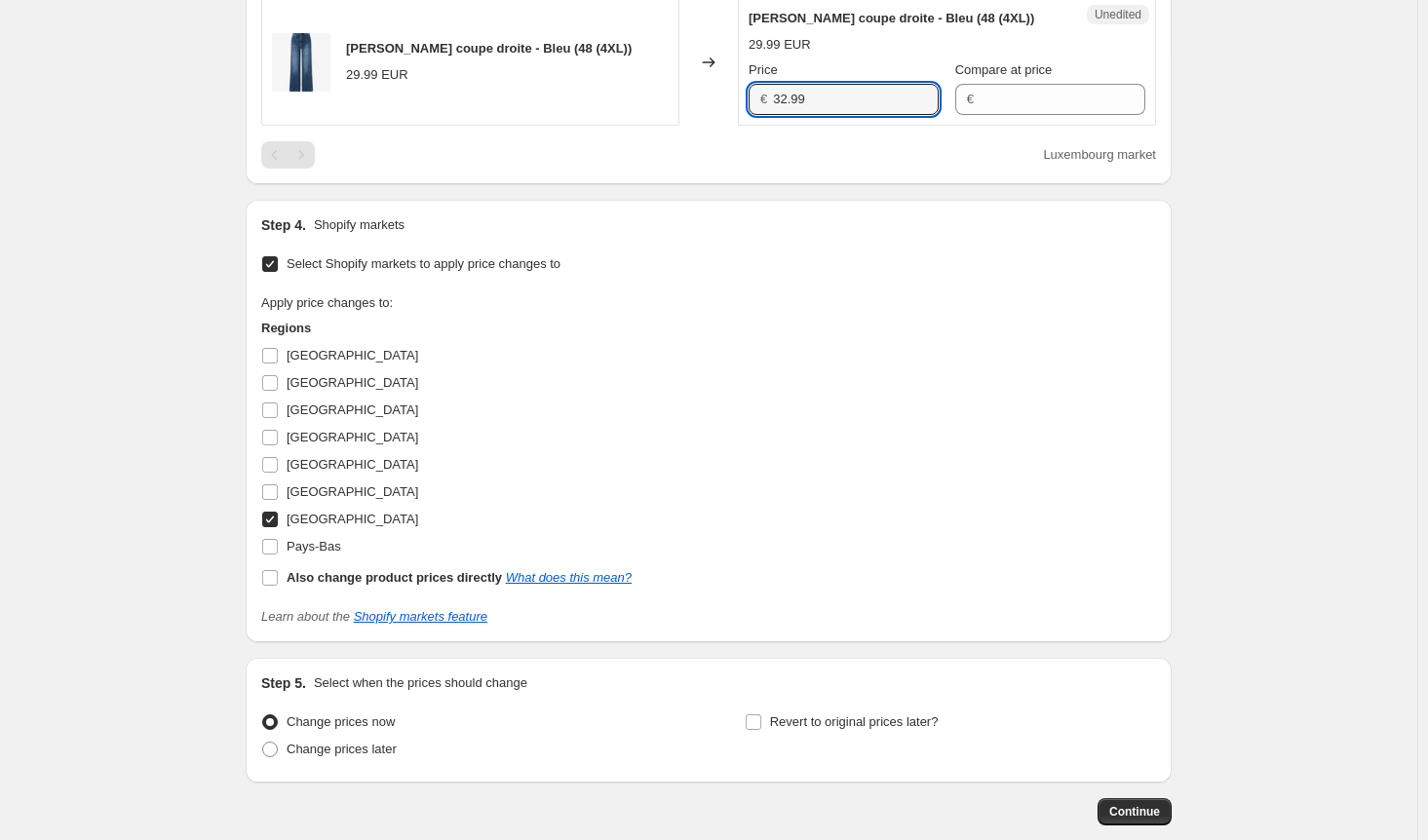
scroll to position [857, 0]
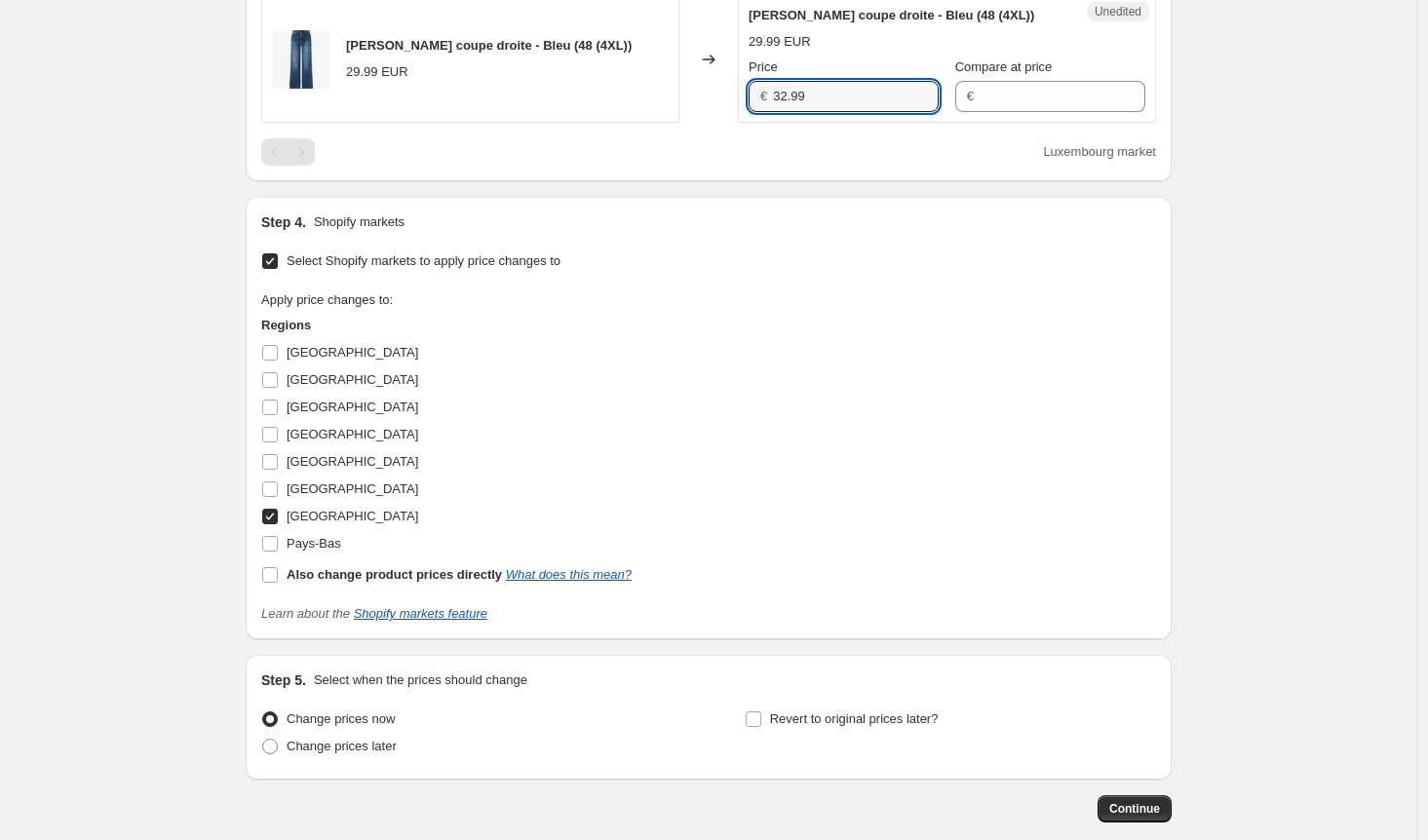
type input "32.99"
click at [278, 510] on input "[GEOGRAPHIC_DATA]" at bounding box center [270, 516] width 16 height 16
checkbox input "false"
click at [279, 413] on span at bounding box center [270, 408] width 18 height 18
click at [278, 413] on input "[GEOGRAPHIC_DATA]" at bounding box center [270, 408] width 16 height 16
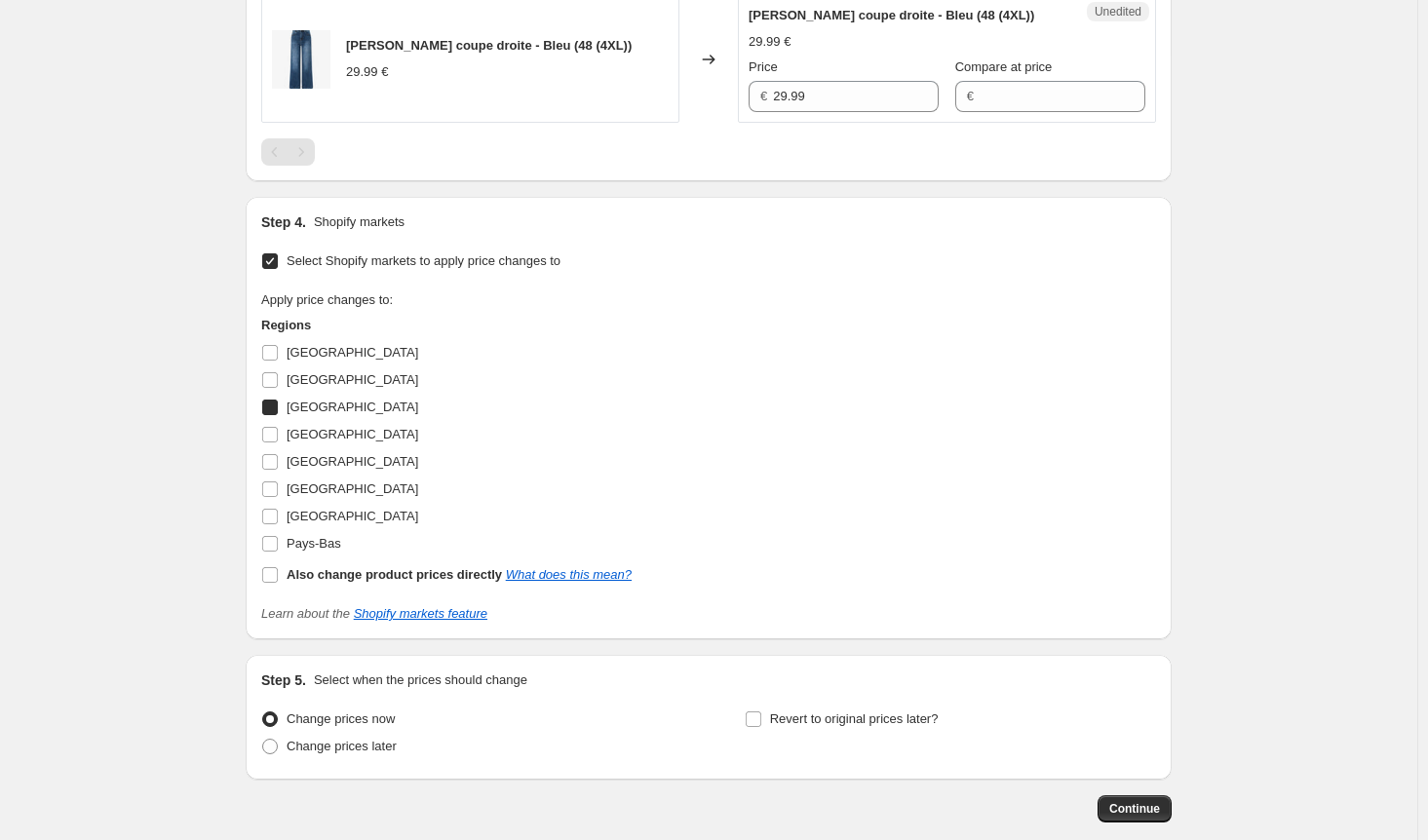
checkbox input "true"
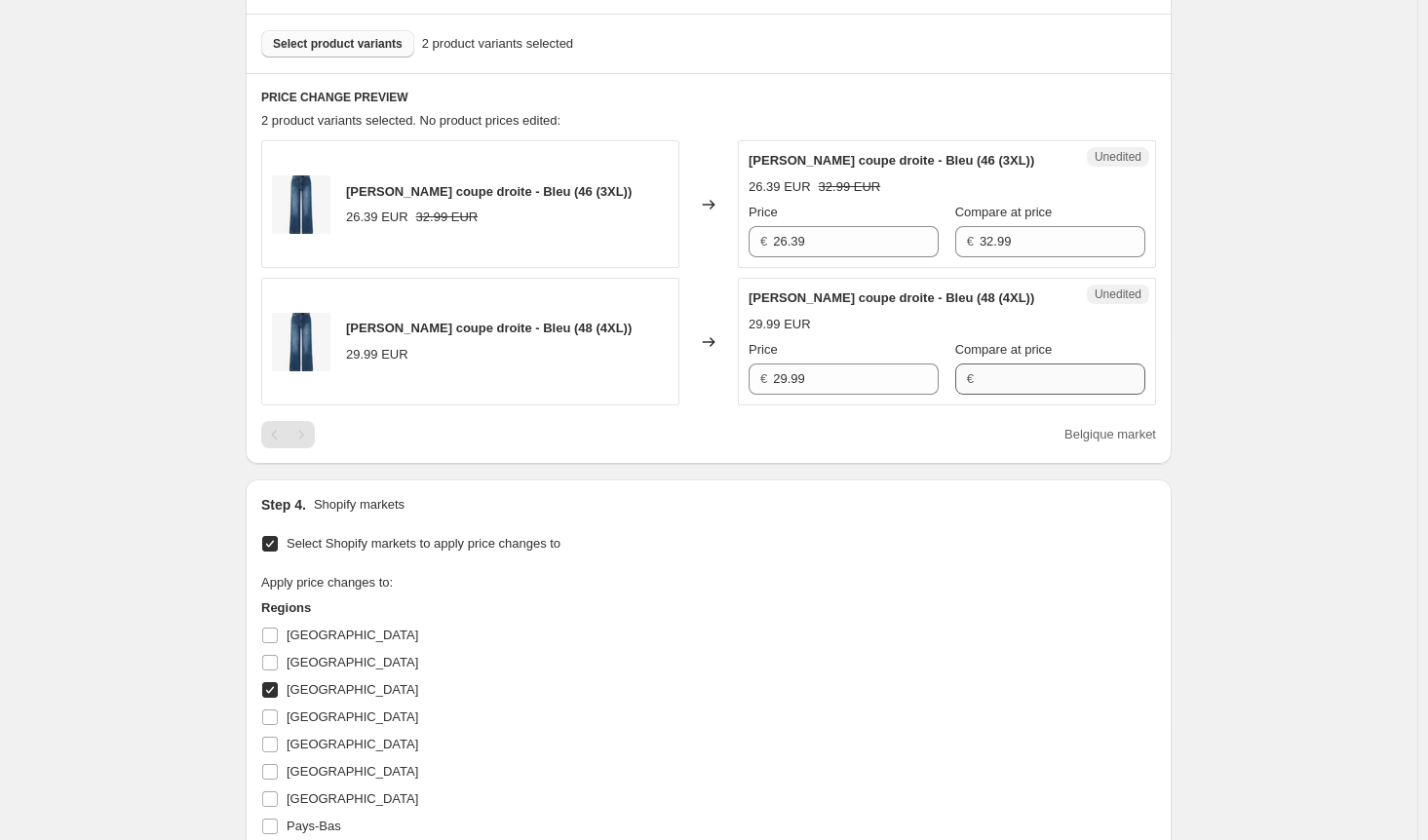
scroll to position [565, 0]
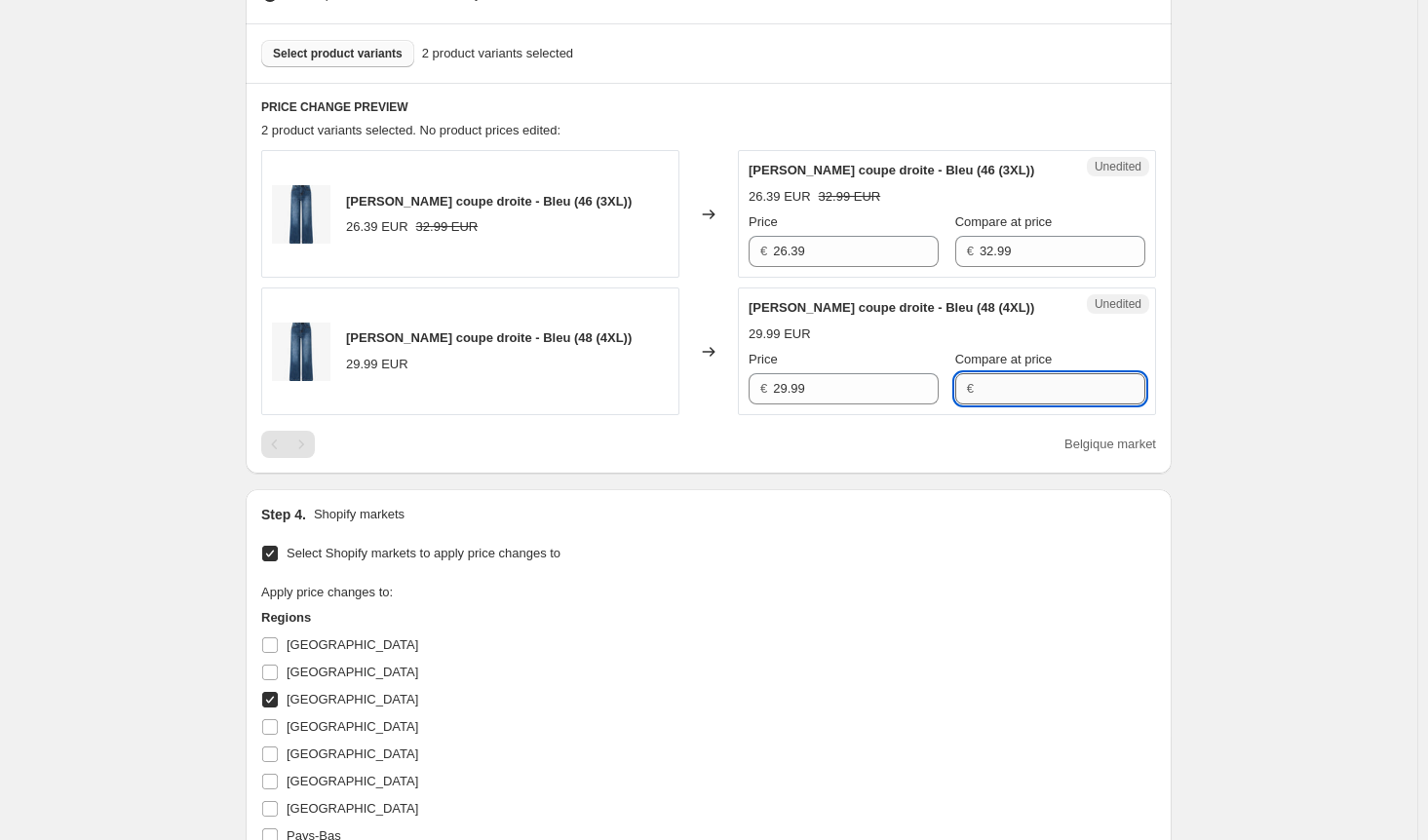
click at [1020, 375] on input "Compare at price" at bounding box center [1062, 389] width 166 height 31
paste input "32.99"
type input "32.99"
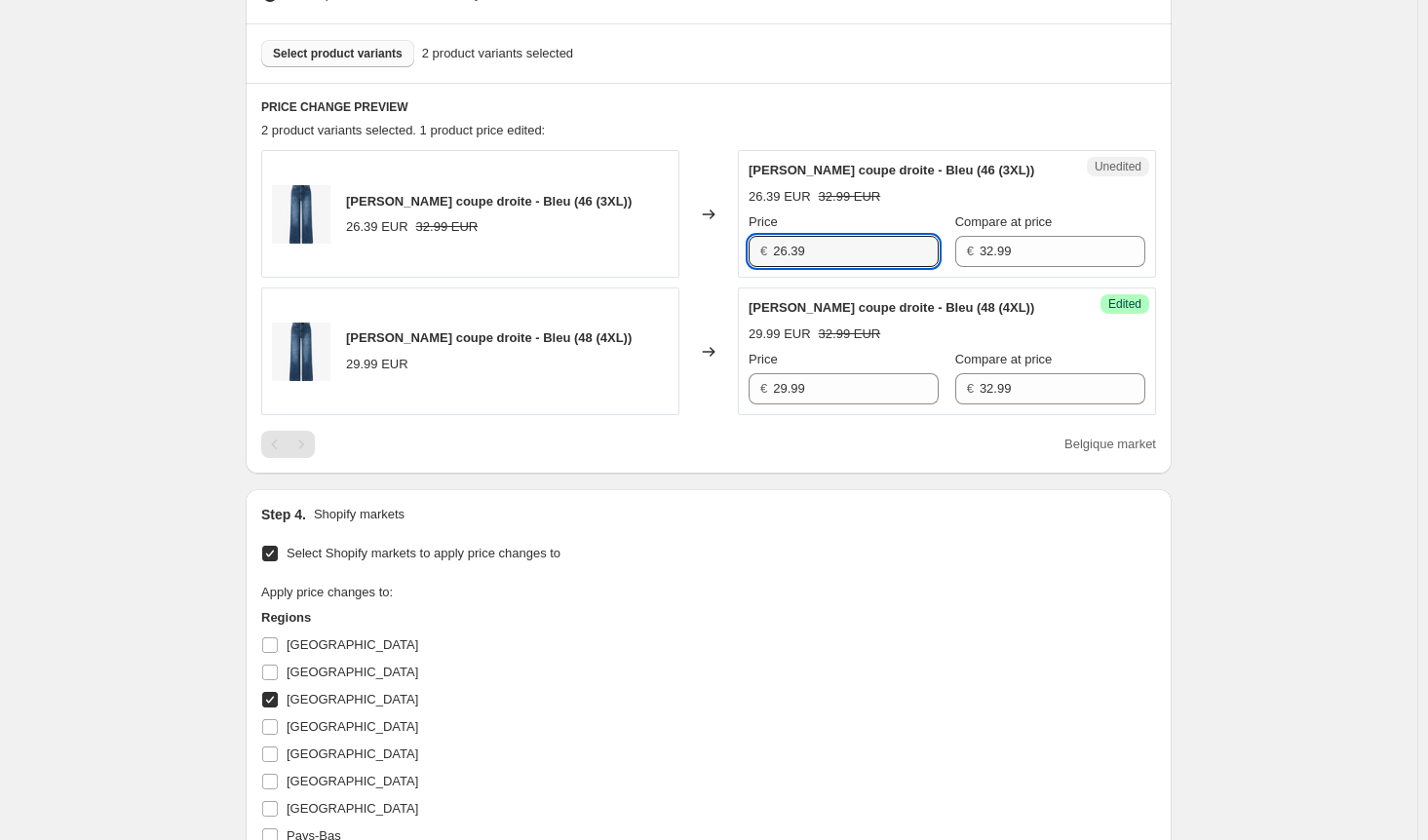
drag, startPoint x: 823, startPoint y: 254, endPoint x: 731, endPoint y: 254, distance: 92.0
click at [732, 254] on div "[PERSON_NAME] coupe droite - Bleu (46 (3XL)) 26.39 EUR 32.99 EUR Changed to Une…" at bounding box center [708, 214] width 894 height 128
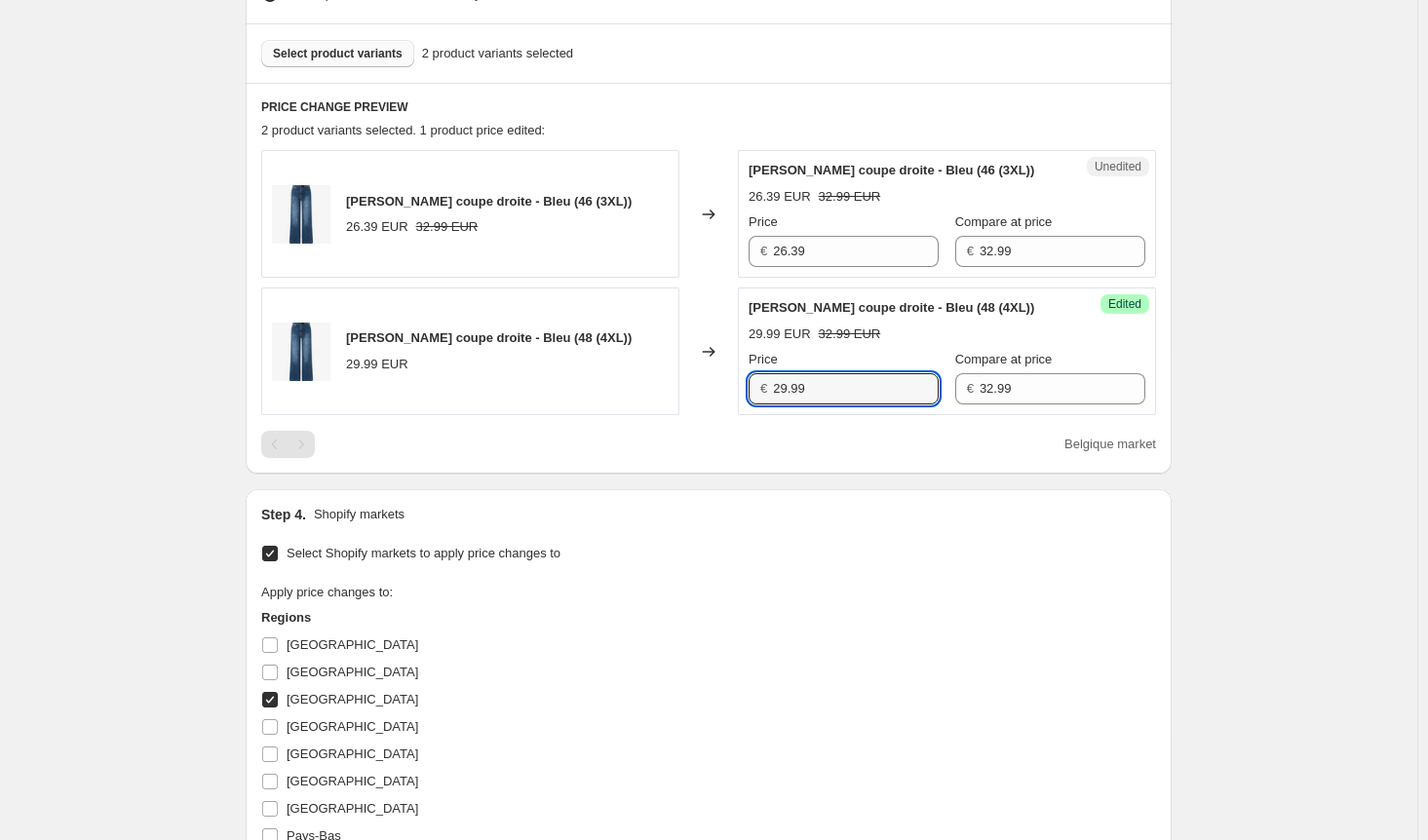
drag, startPoint x: 788, startPoint y: 379, endPoint x: 724, endPoint y: 383, distance: 64.1
click at [725, 379] on div "[PERSON_NAME] coupe droite - Bleu (48 (4XL)) 29.99 EUR Changed to Success Edite…" at bounding box center [708, 352] width 894 height 128
paste input "6.3"
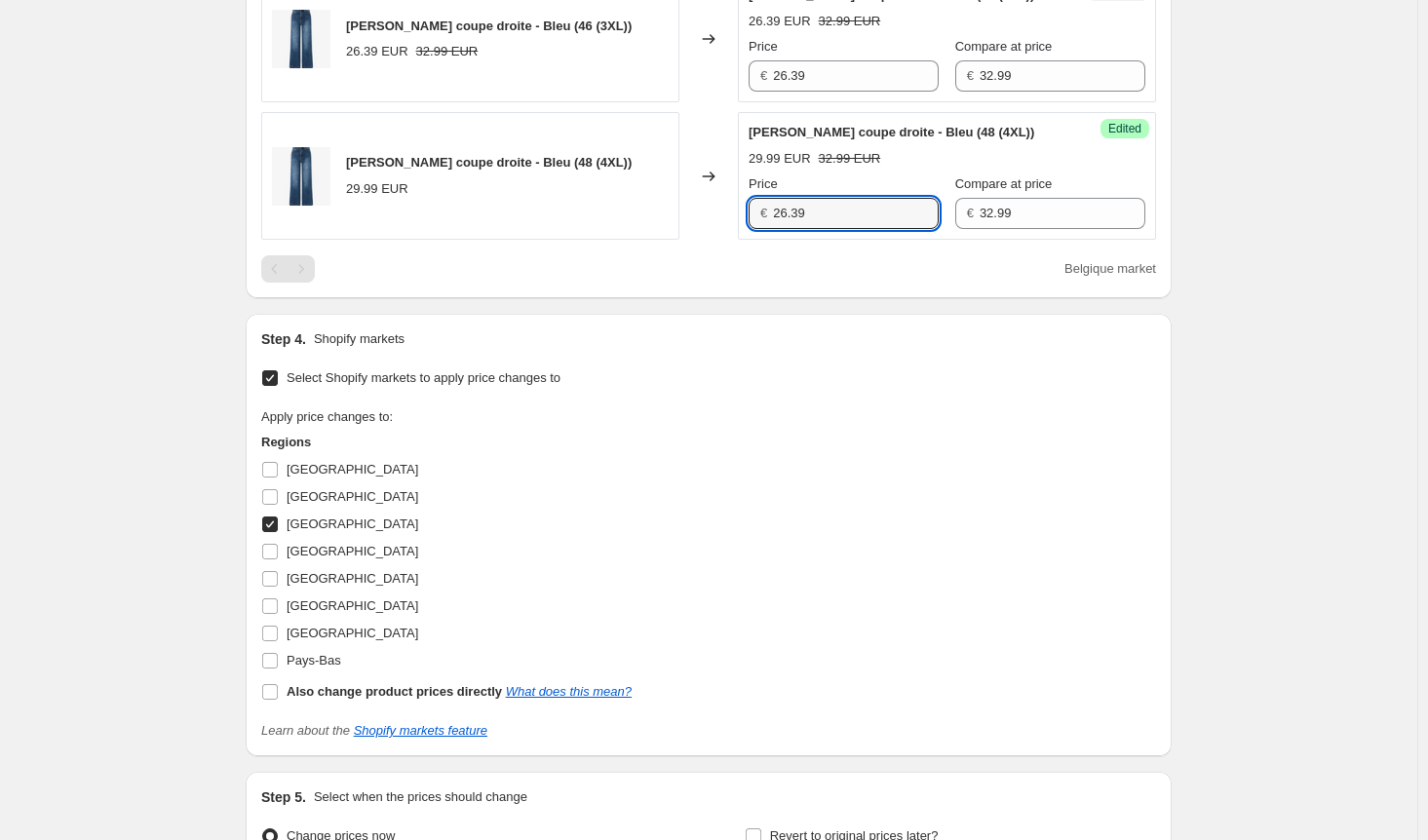
scroll to position [857, 0]
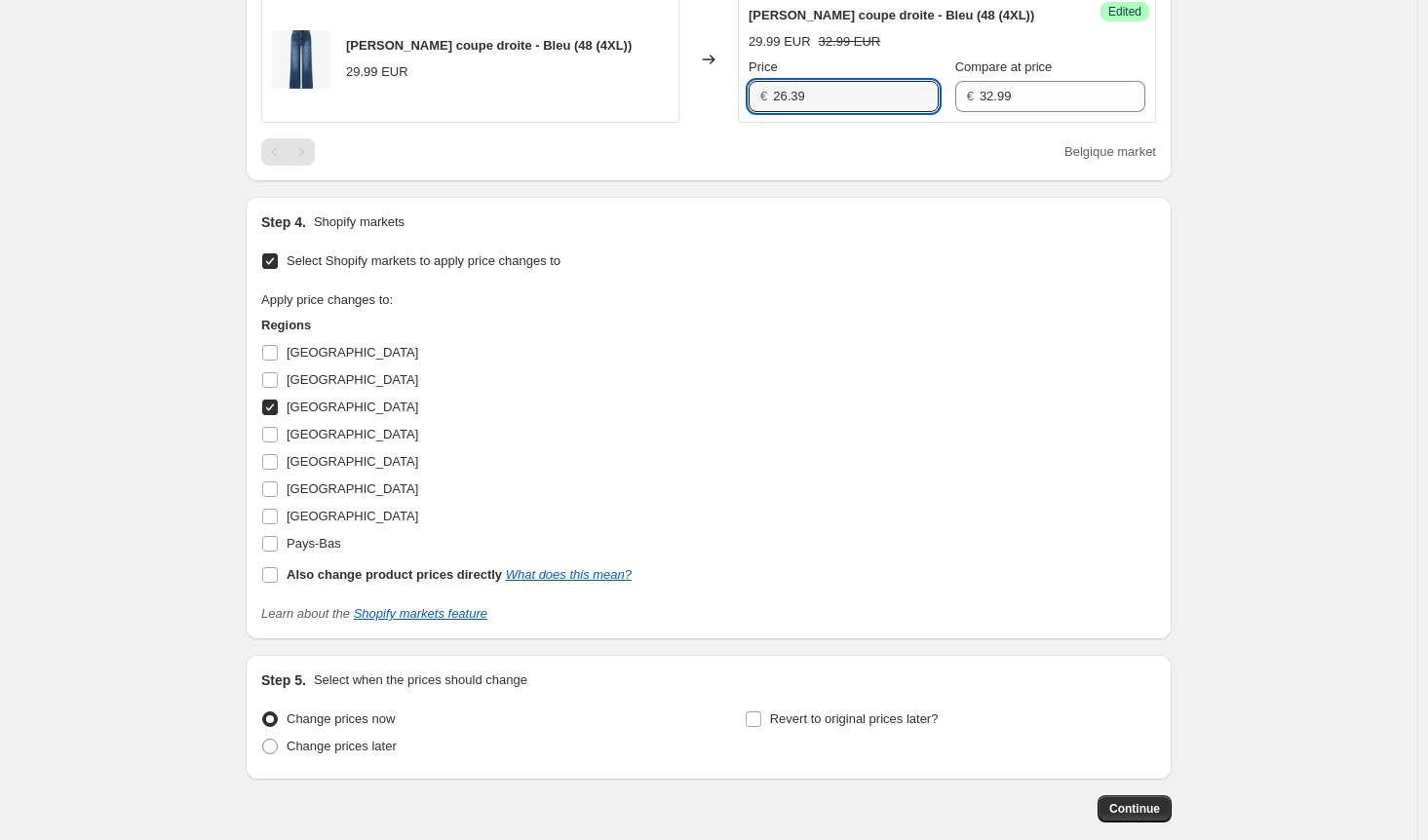
type input "26.39"
click at [278, 400] on input "[GEOGRAPHIC_DATA]" at bounding box center [270, 408] width 16 height 16
checkbox input "false"
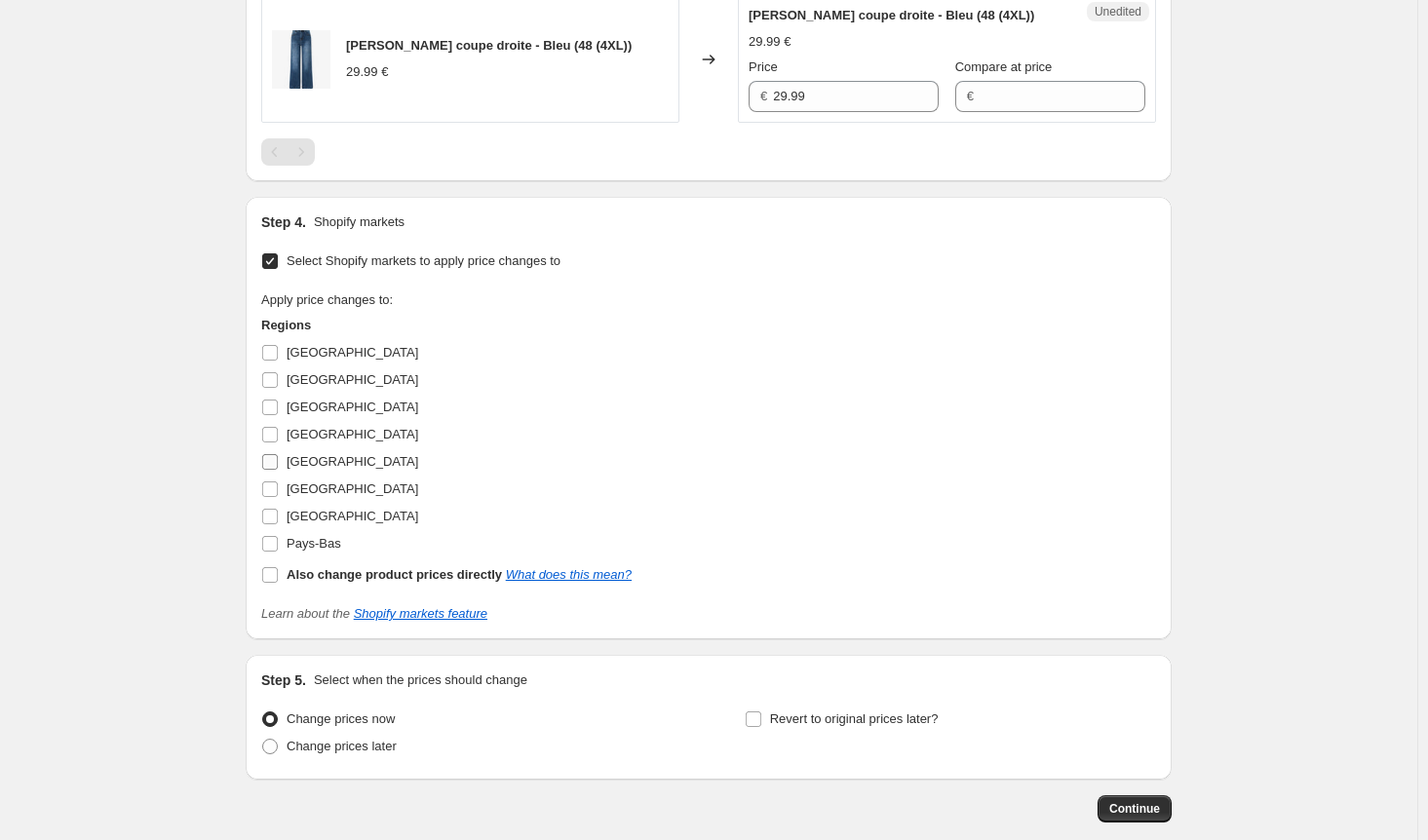
click at [275, 460] on input "[GEOGRAPHIC_DATA]" at bounding box center [270, 461] width 16 height 16
checkbox input "true"
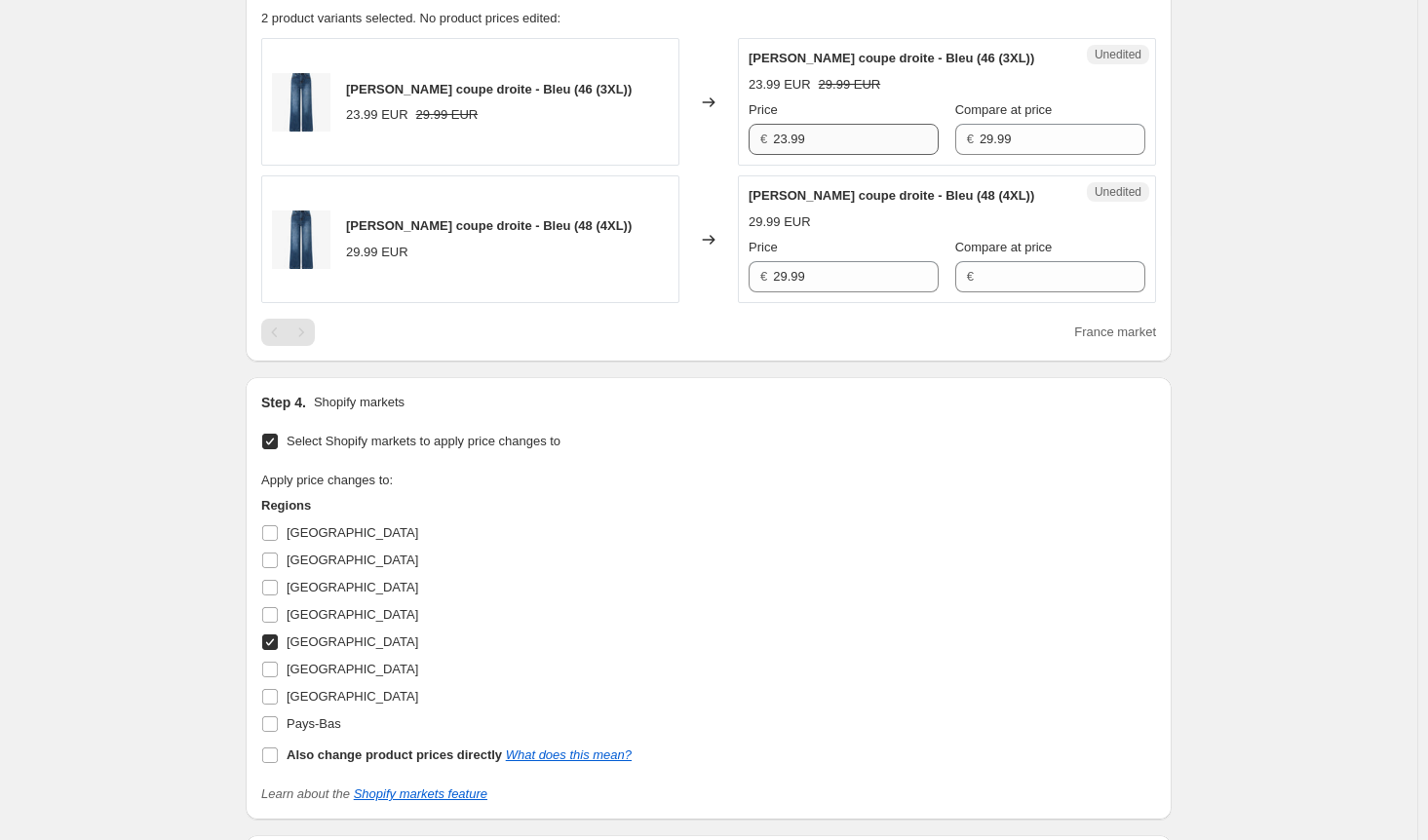
scroll to position [467, 0]
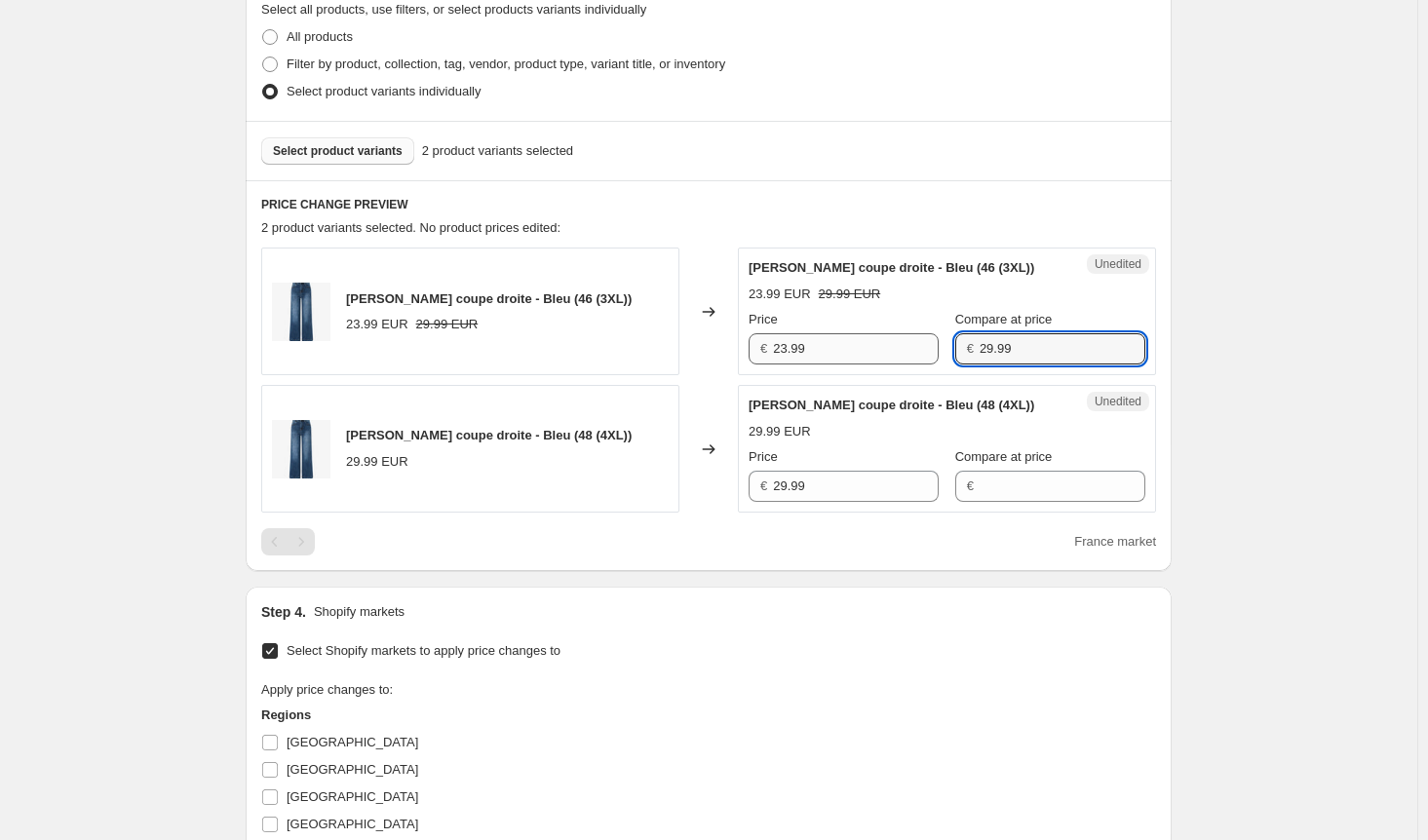
drag, startPoint x: 1018, startPoint y: 352, endPoint x: 897, endPoint y: 350, distance: 121.0
click at [955, 350] on div "€ 29.99" at bounding box center [1050, 349] width 190 height 31
click at [988, 470] on input "Compare at price" at bounding box center [1062, 485] width 166 height 31
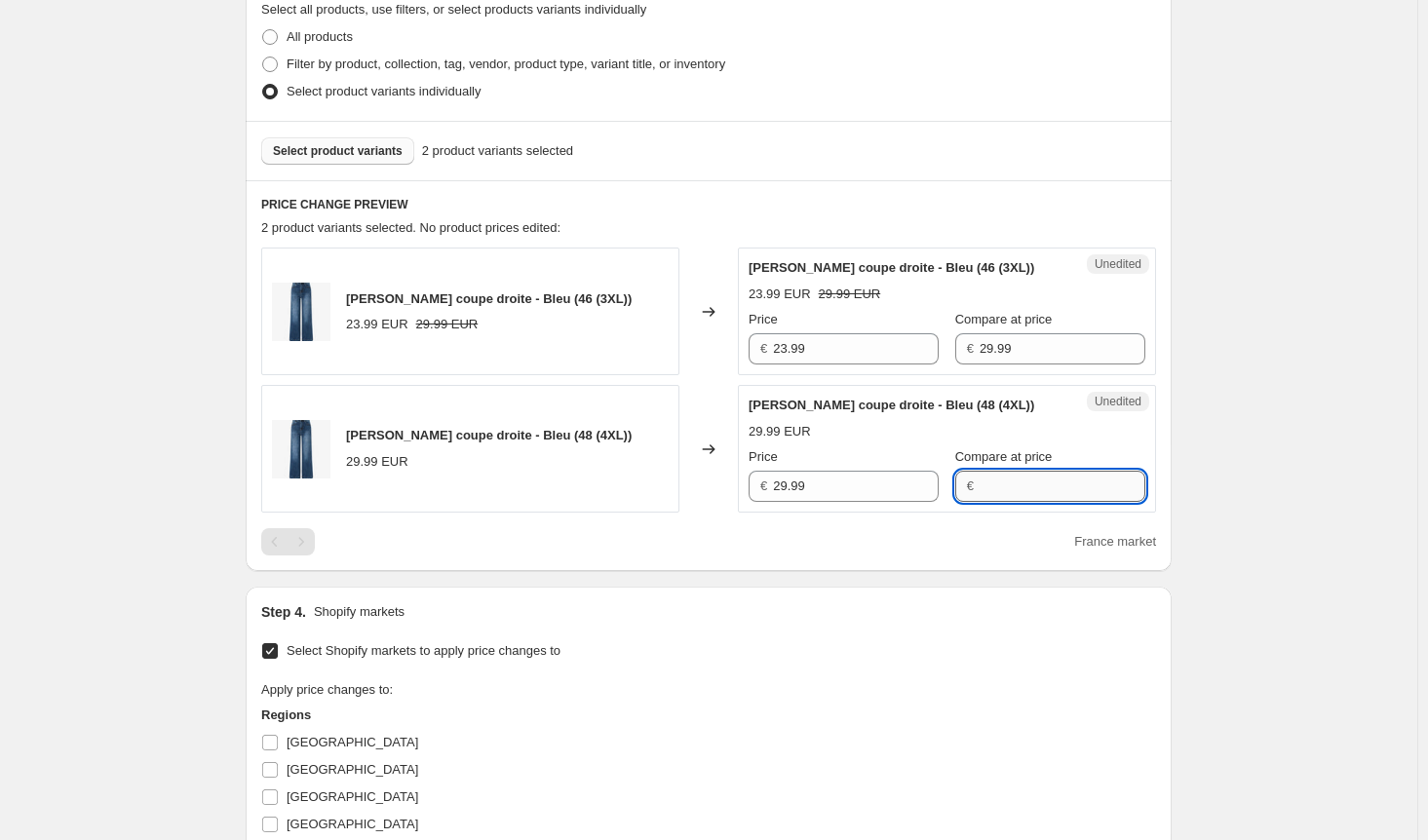
paste input "29.99"
type input "29.99"
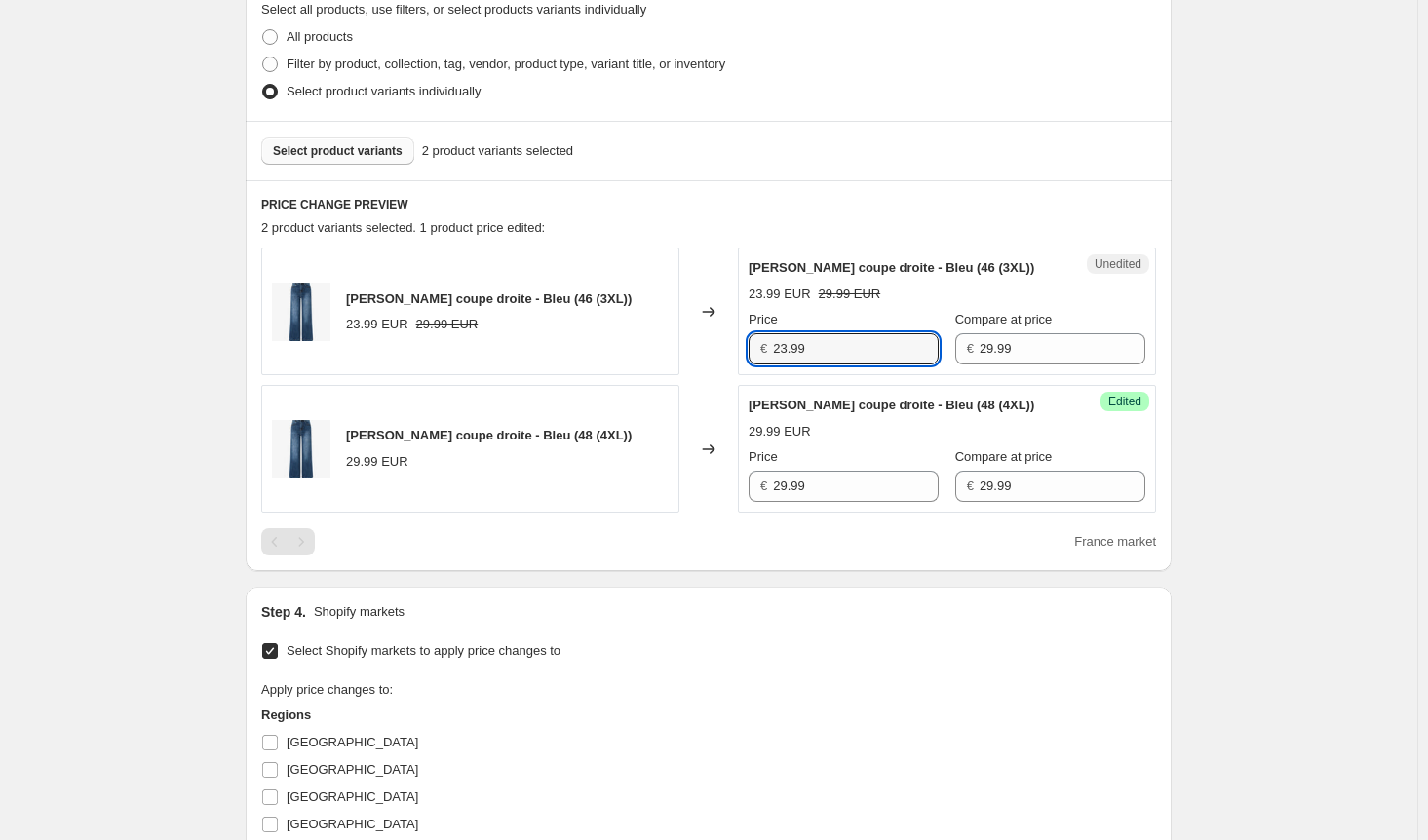
drag, startPoint x: 812, startPoint y: 348, endPoint x: 708, endPoint y: 359, distance: 104.6
click at [708, 349] on div "[PERSON_NAME] coupe droite - Bleu (46 (3XL)) 23.99 EUR 29.99 EUR Changed to Une…" at bounding box center [708, 312] width 894 height 128
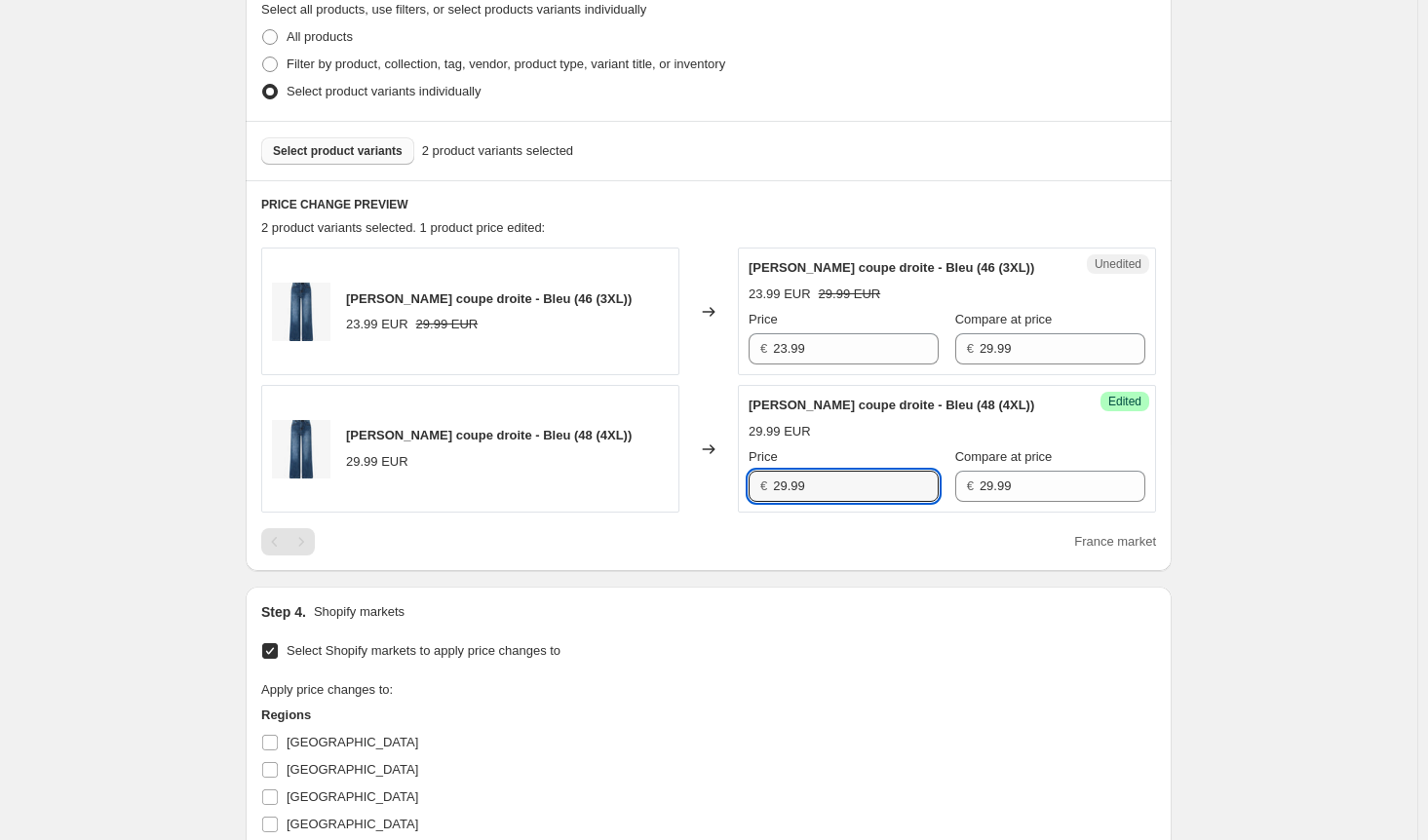
drag, startPoint x: 821, startPoint y: 482, endPoint x: 718, endPoint y: 486, distance: 103.1
click at [720, 485] on div "[PERSON_NAME] coupe droite - Bleu (48 (4XL)) 29.99 EUR Changed to Success Edite…" at bounding box center [708, 448] width 894 height 128
paste input "3"
type input "23.99"
drag, startPoint x: 816, startPoint y: 598, endPoint x: 787, endPoint y: 596, distance: 29.1
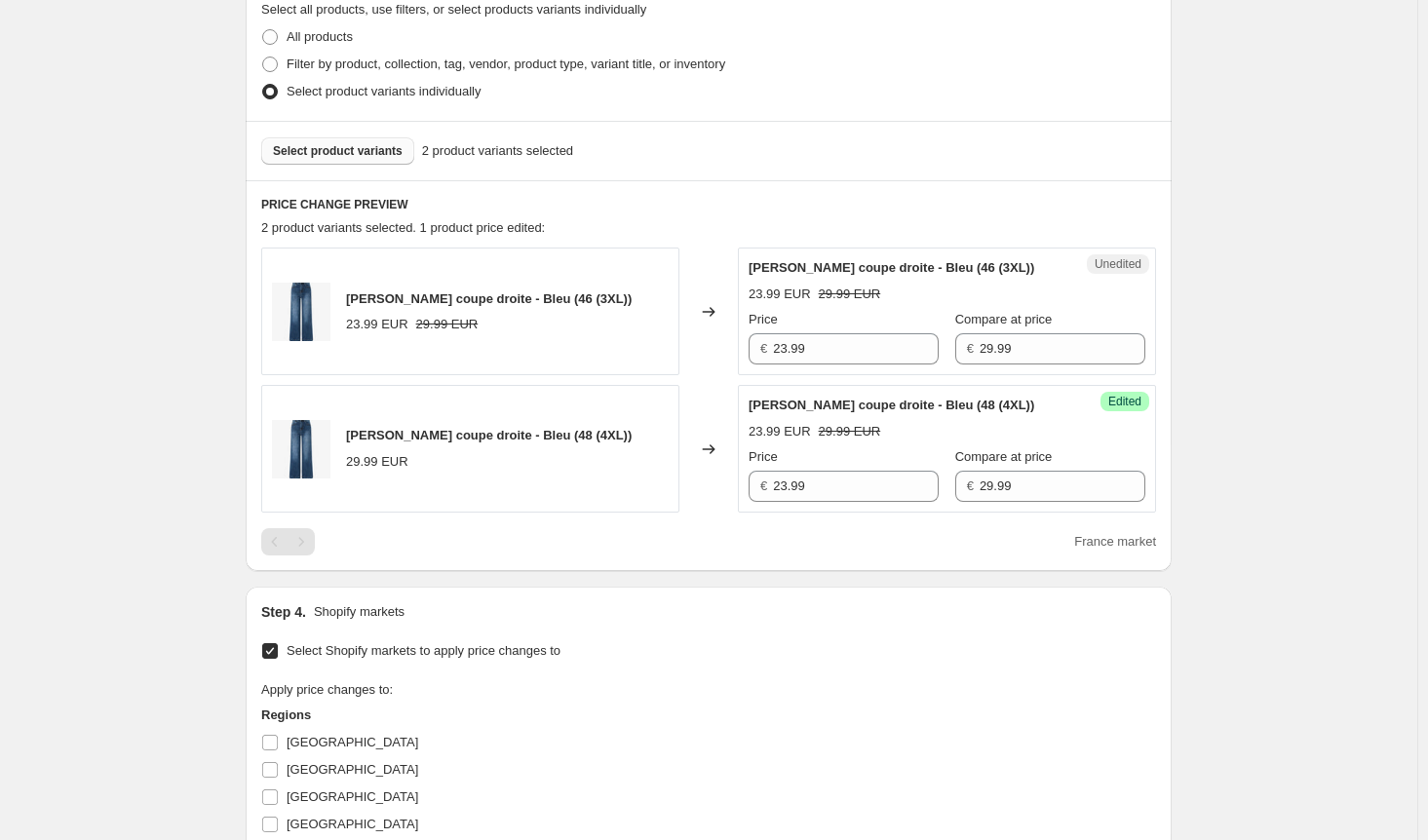
click at [816, 602] on div "Step 4. Shopify markets" at bounding box center [708, 612] width 894 height 20
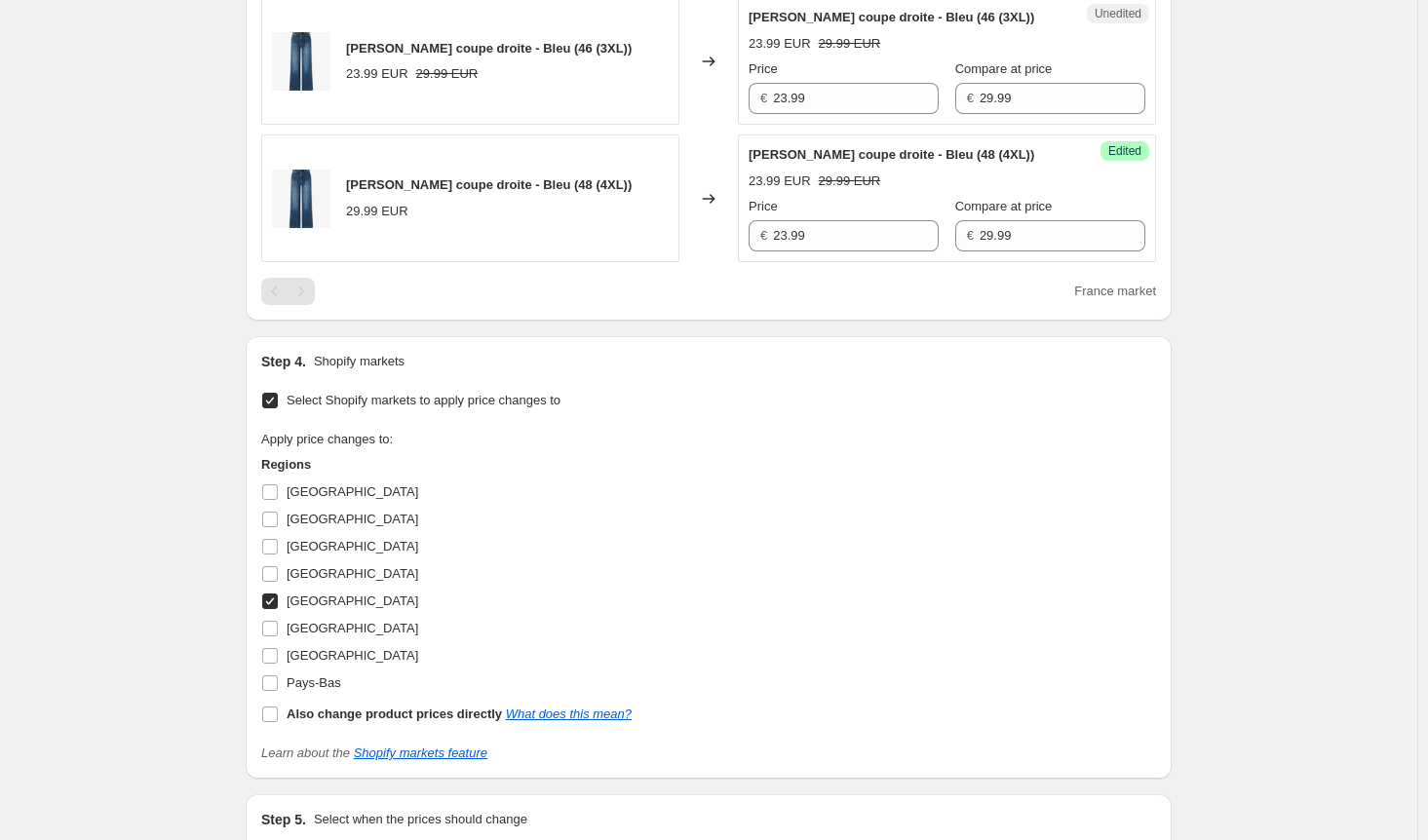
scroll to position [955, 0]
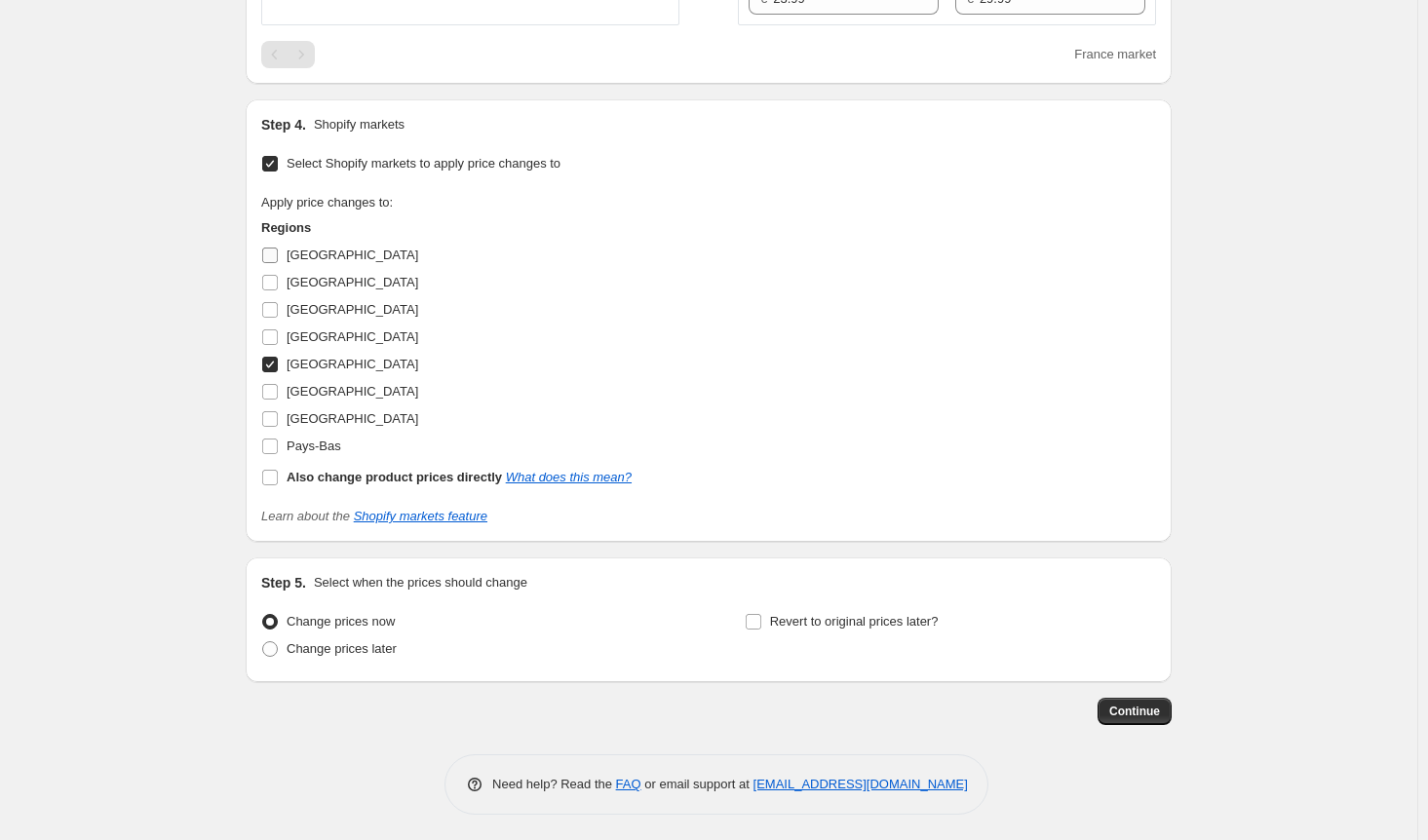
click at [271, 257] on input "[GEOGRAPHIC_DATA]" at bounding box center [270, 256] width 16 height 16
checkbox input "true"
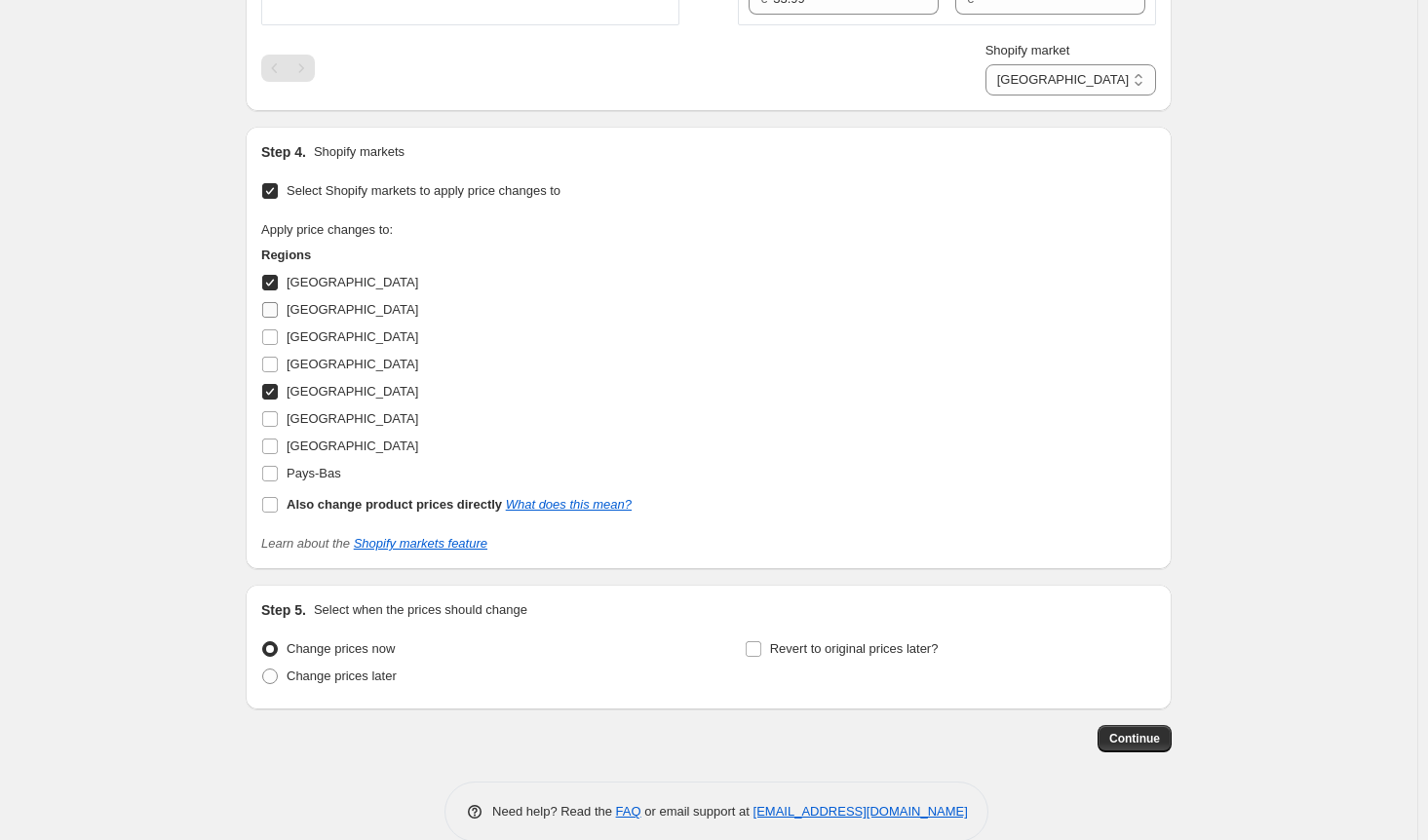
click at [275, 302] on input "[GEOGRAPHIC_DATA]" at bounding box center [270, 310] width 16 height 16
checkbox input "true"
click at [276, 333] on input "[GEOGRAPHIC_DATA]" at bounding box center [270, 338] width 16 height 16
checkbox input "true"
click at [278, 416] on input "[GEOGRAPHIC_DATA]" at bounding box center [270, 420] width 16 height 16
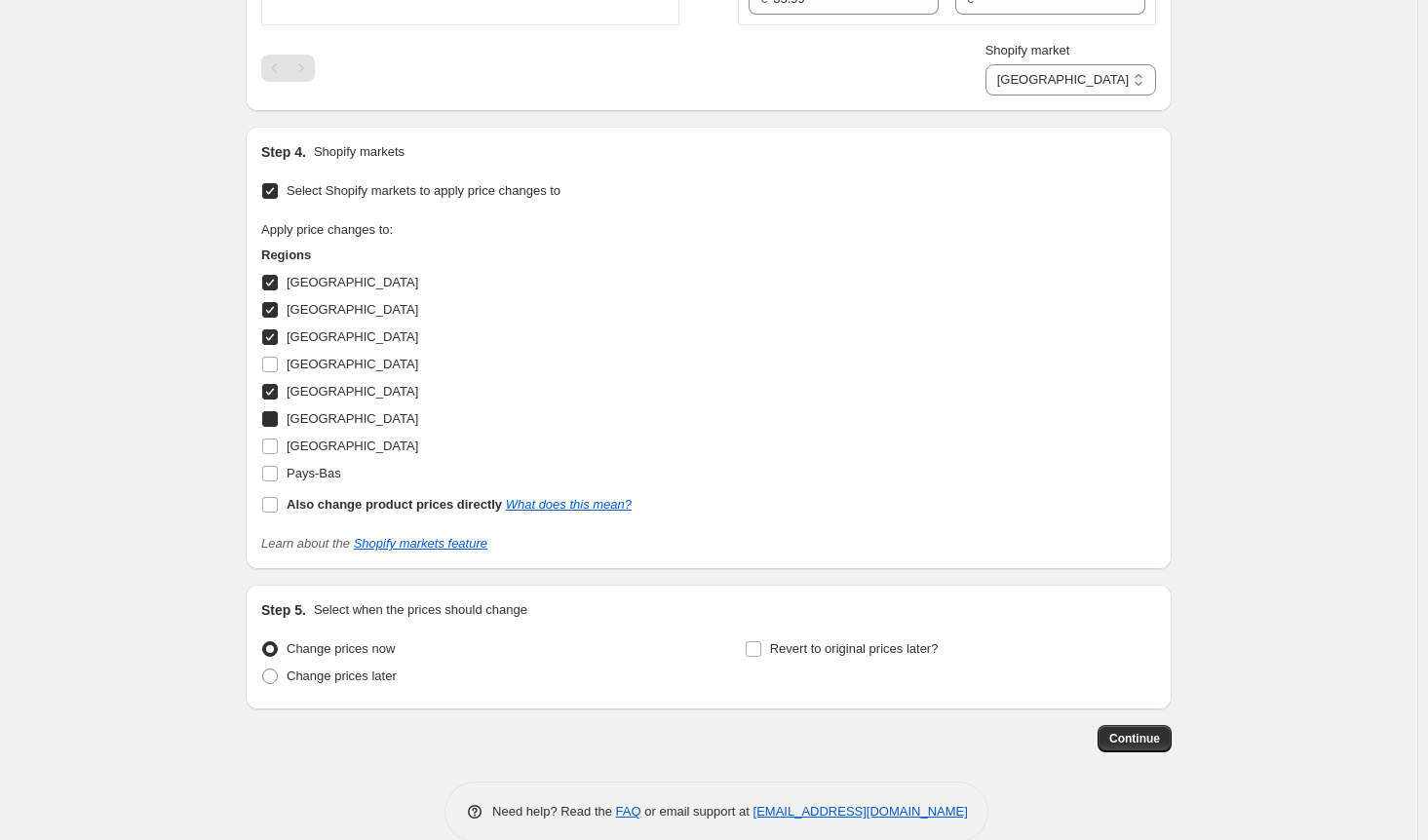
checkbox input "true"
click at [278, 444] on input "[GEOGRAPHIC_DATA]" at bounding box center [270, 446] width 16 height 16
checkbox input "true"
click at [278, 479] on label "Pays-Bas" at bounding box center [301, 472] width 80 height 27
click at [278, 479] on input "Pays-Bas" at bounding box center [270, 473] width 16 height 16
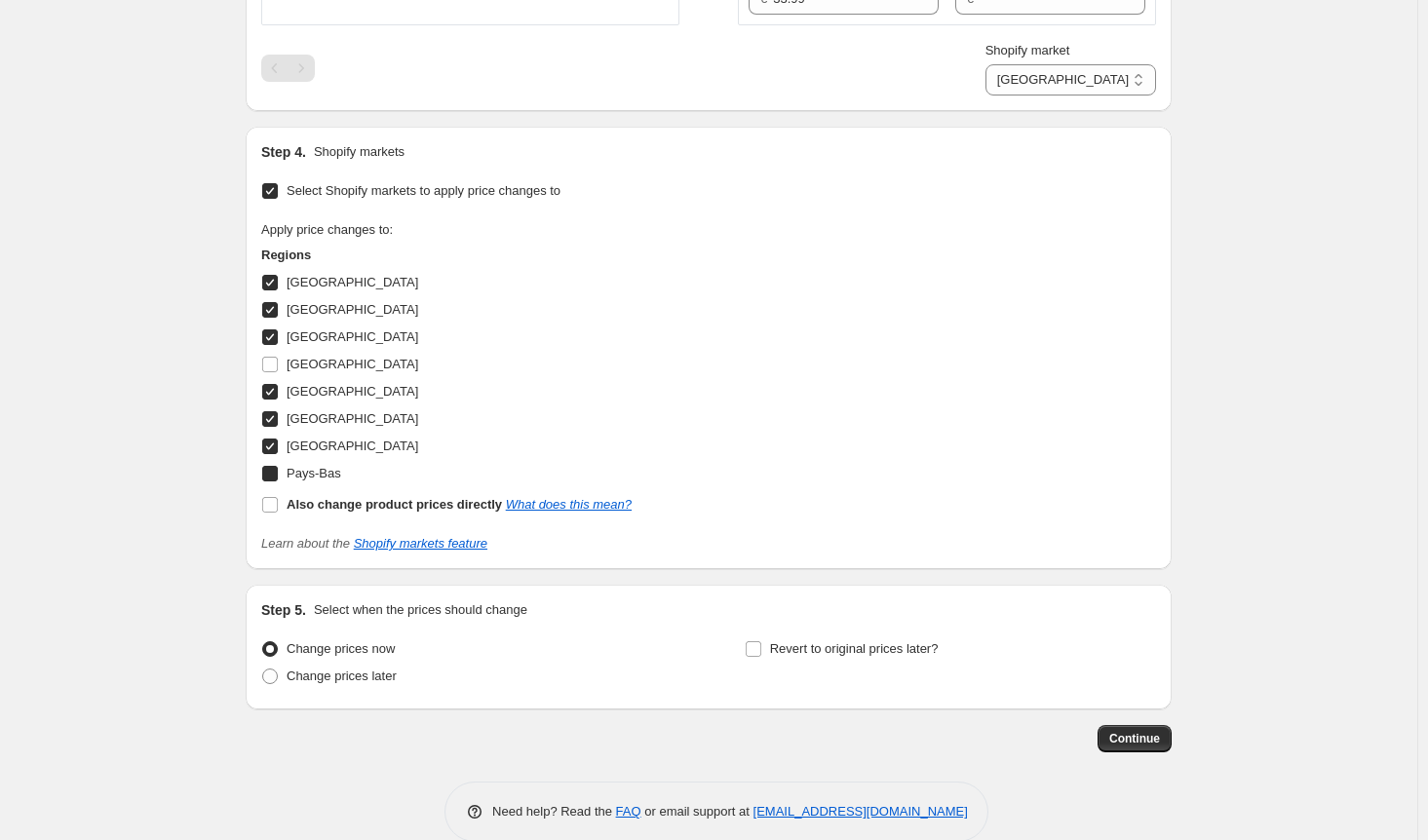
checkbox input "true"
click at [1151, 733] on span "Continue" at bounding box center [1134, 738] width 51 height 16
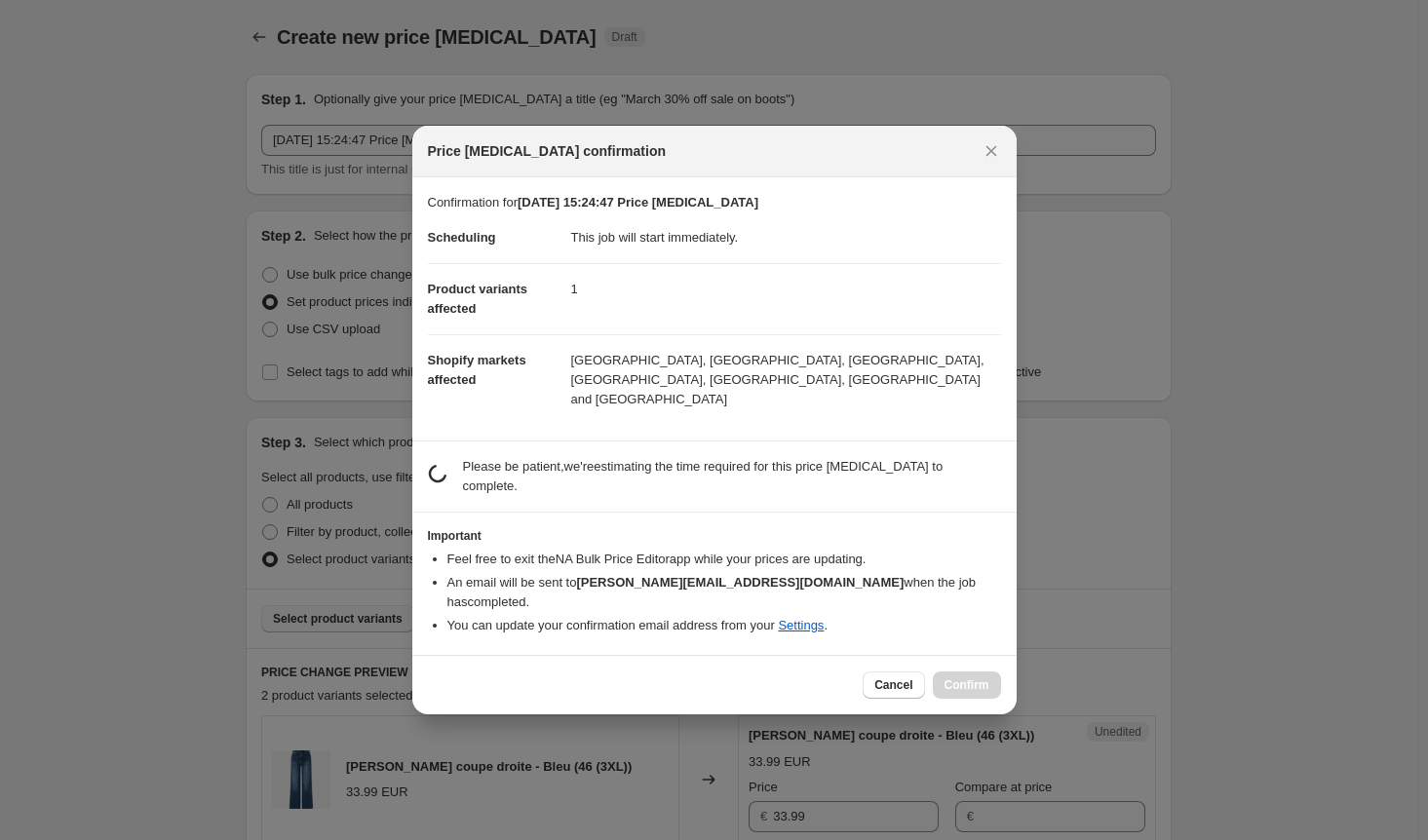
scroll to position [0, 0]
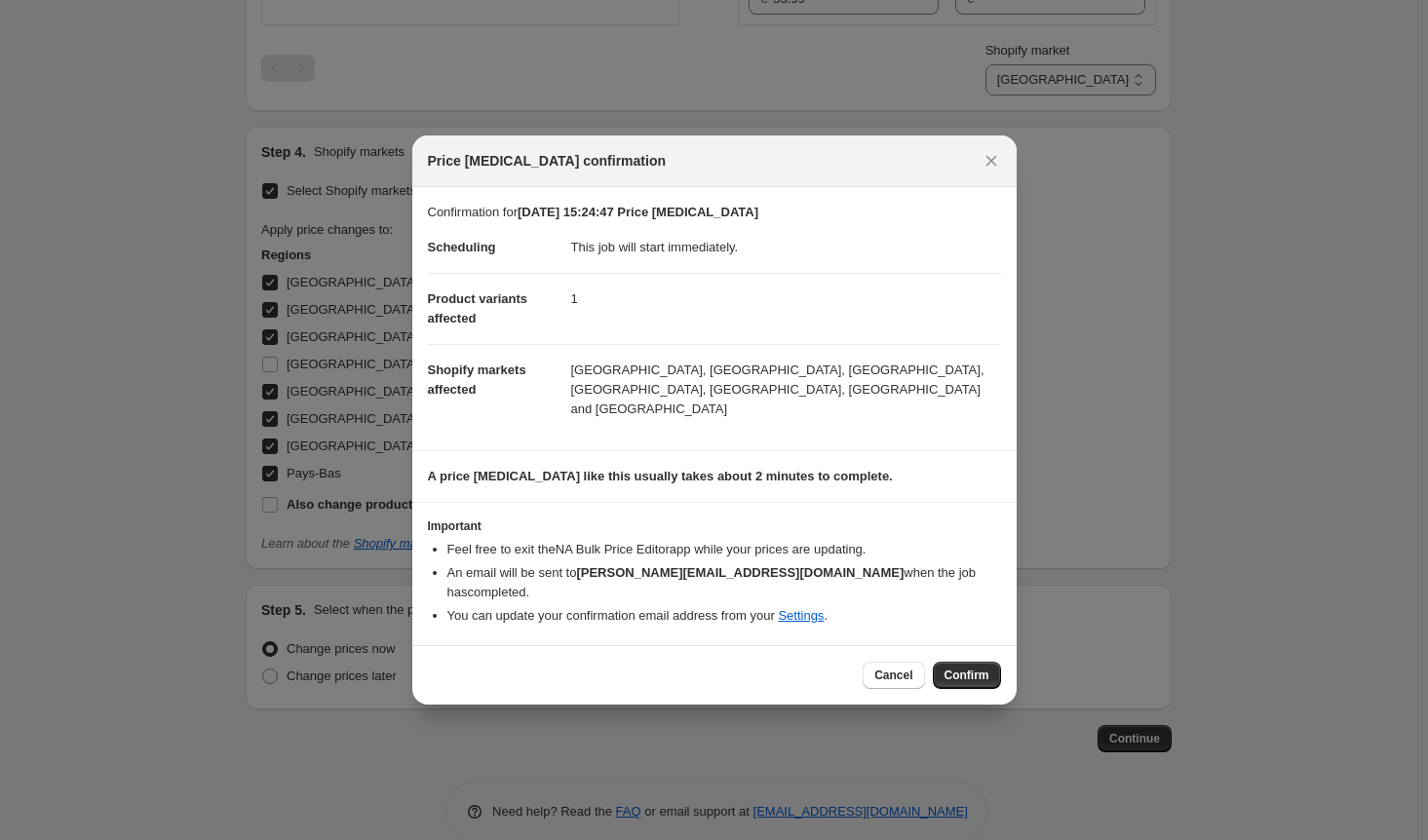
click at [979, 667] on span "Confirm" at bounding box center [966, 675] width 45 height 16
